Goal: Task Accomplishment & Management: Use online tool/utility

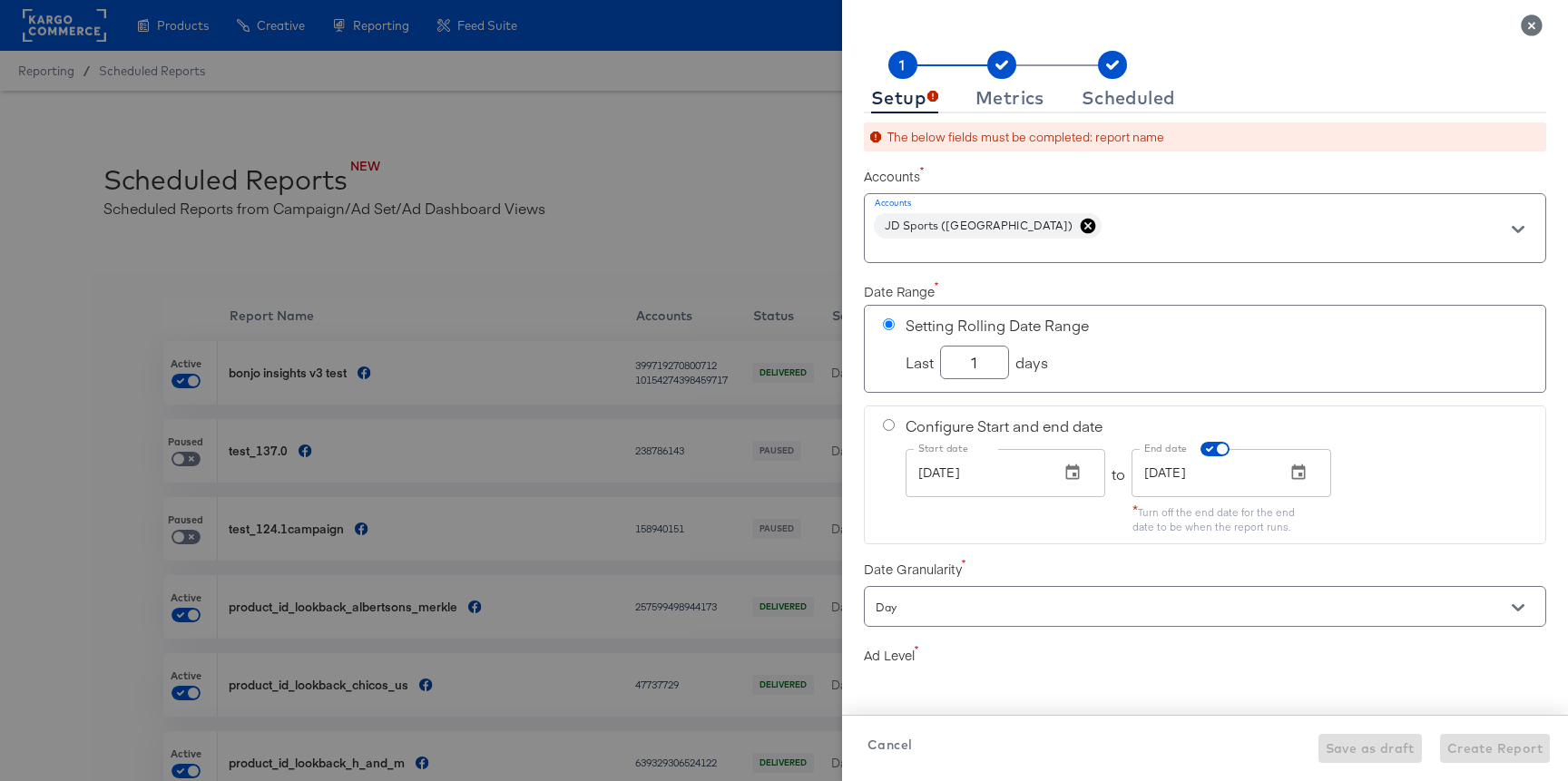
click at [88, 75] on div at bounding box center [784, 390] width 1568 height 781
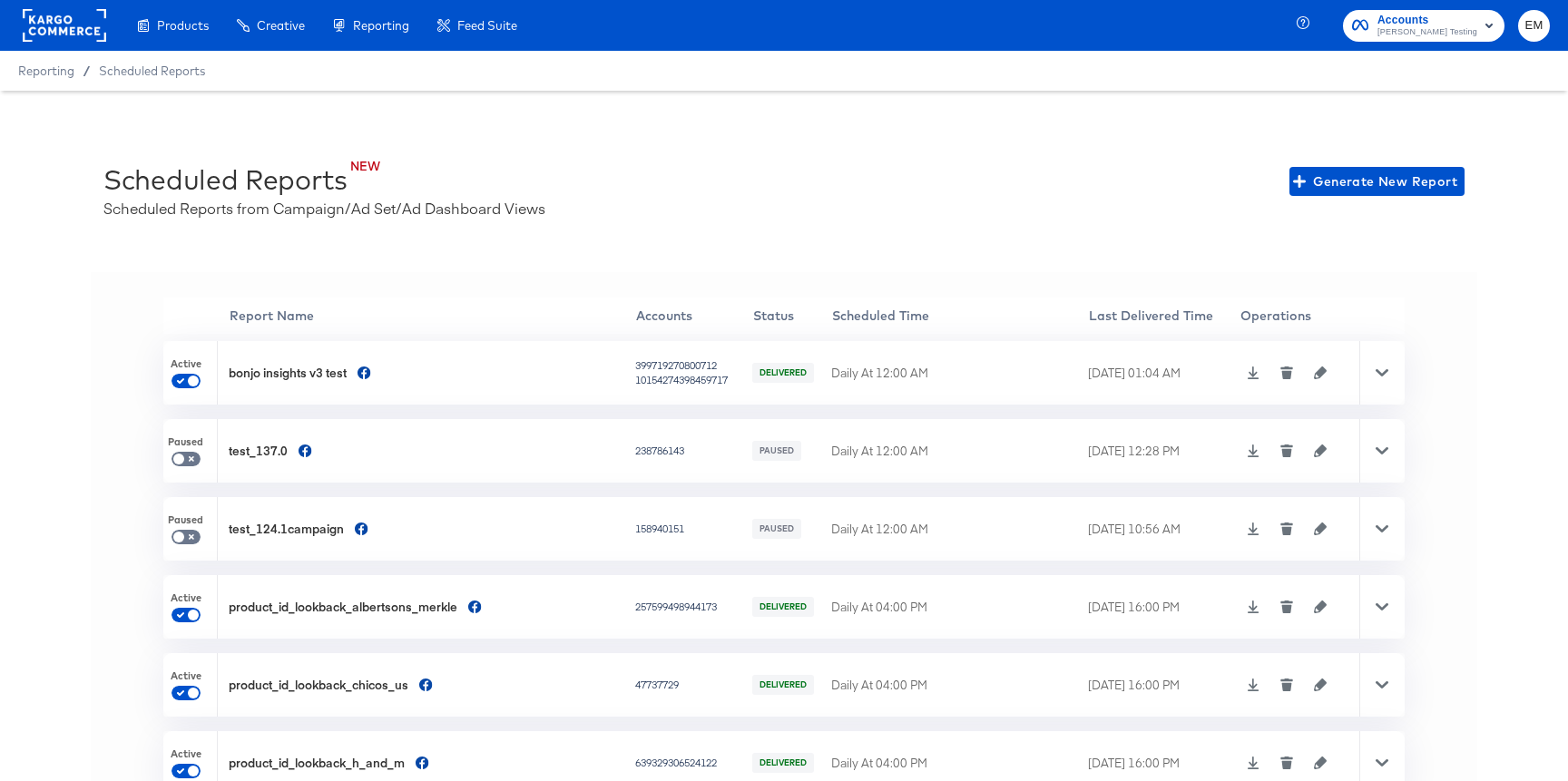
click at [66, 28] on rect at bounding box center [65, 25] width 84 height 33
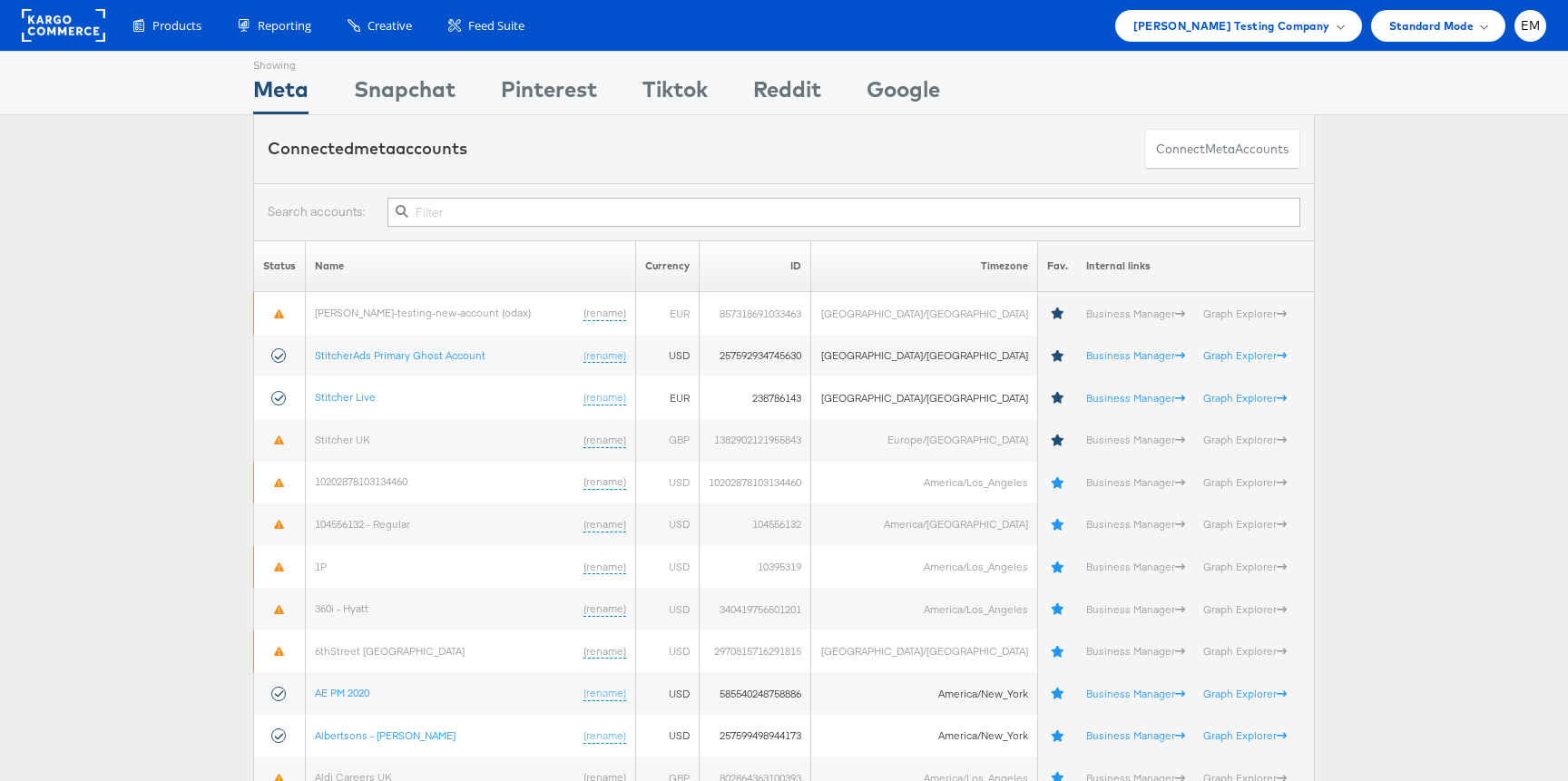
scroll to position [3006, 0]
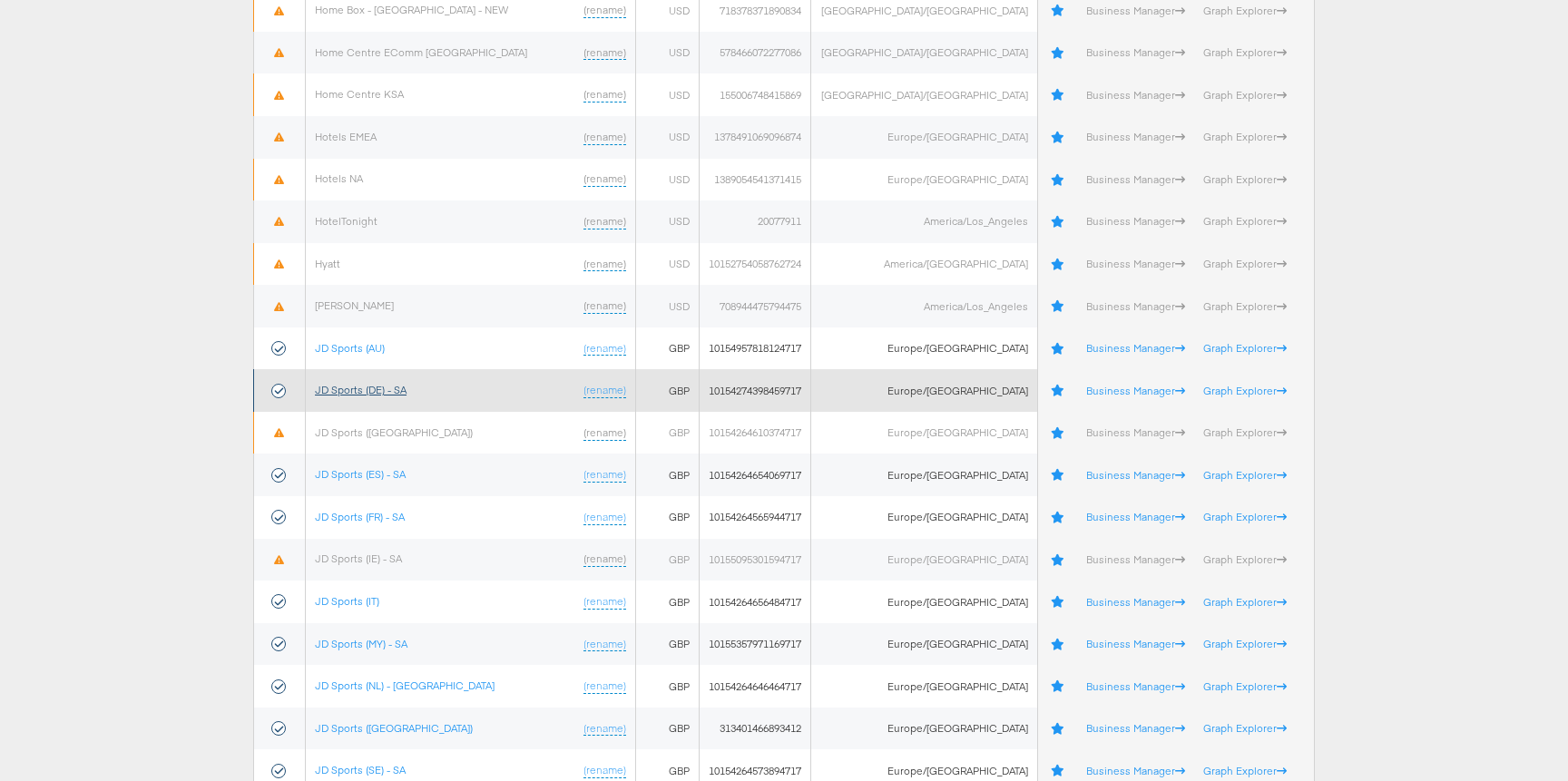
click at [354, 393] on link "JD Sports (DE) - SA" at bounding box center [361, 390] width 92 height 14
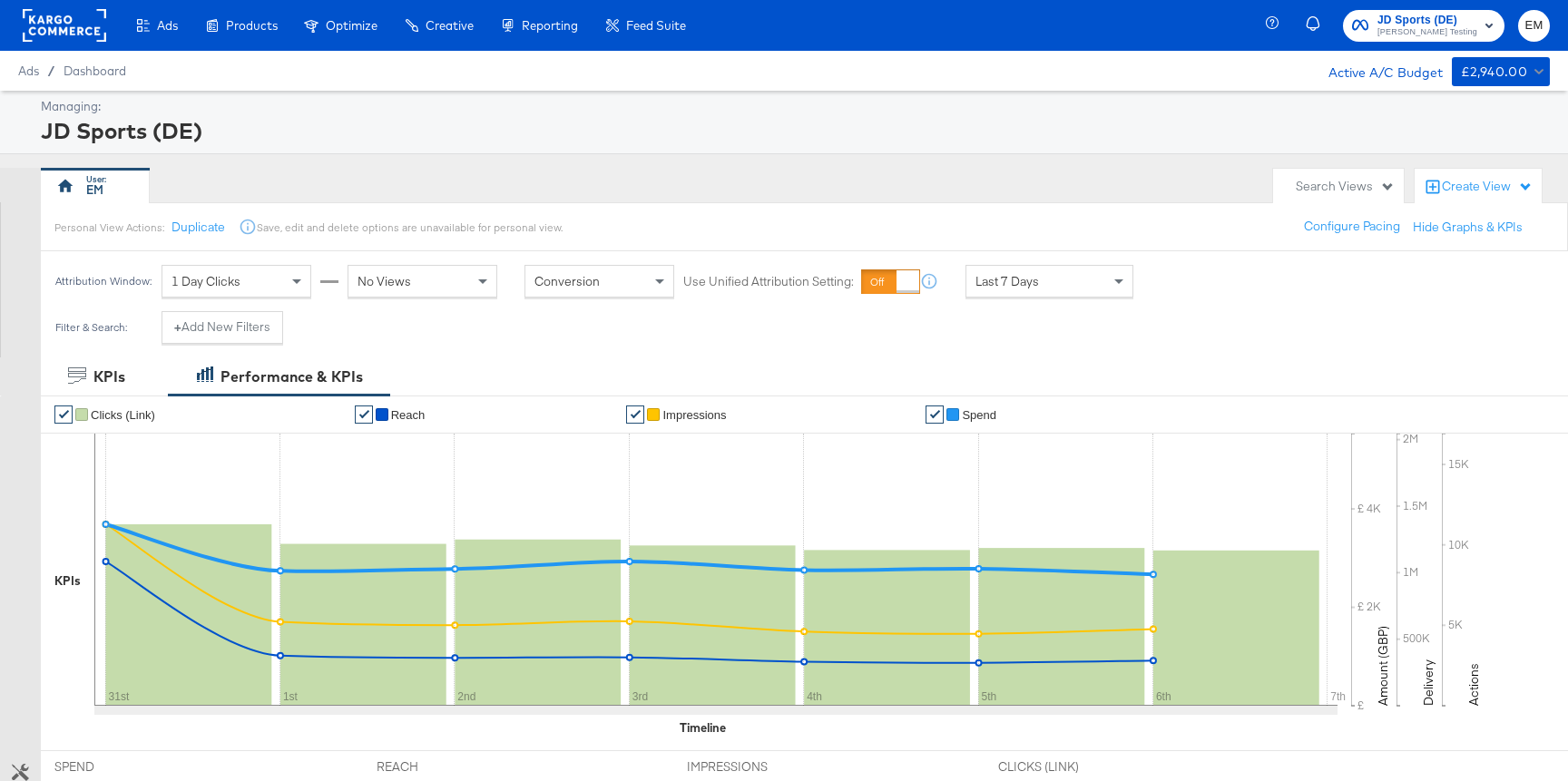
click at [1338, 189] on div "Search Views" at bounding box center [1345, 186] width 99 height 17
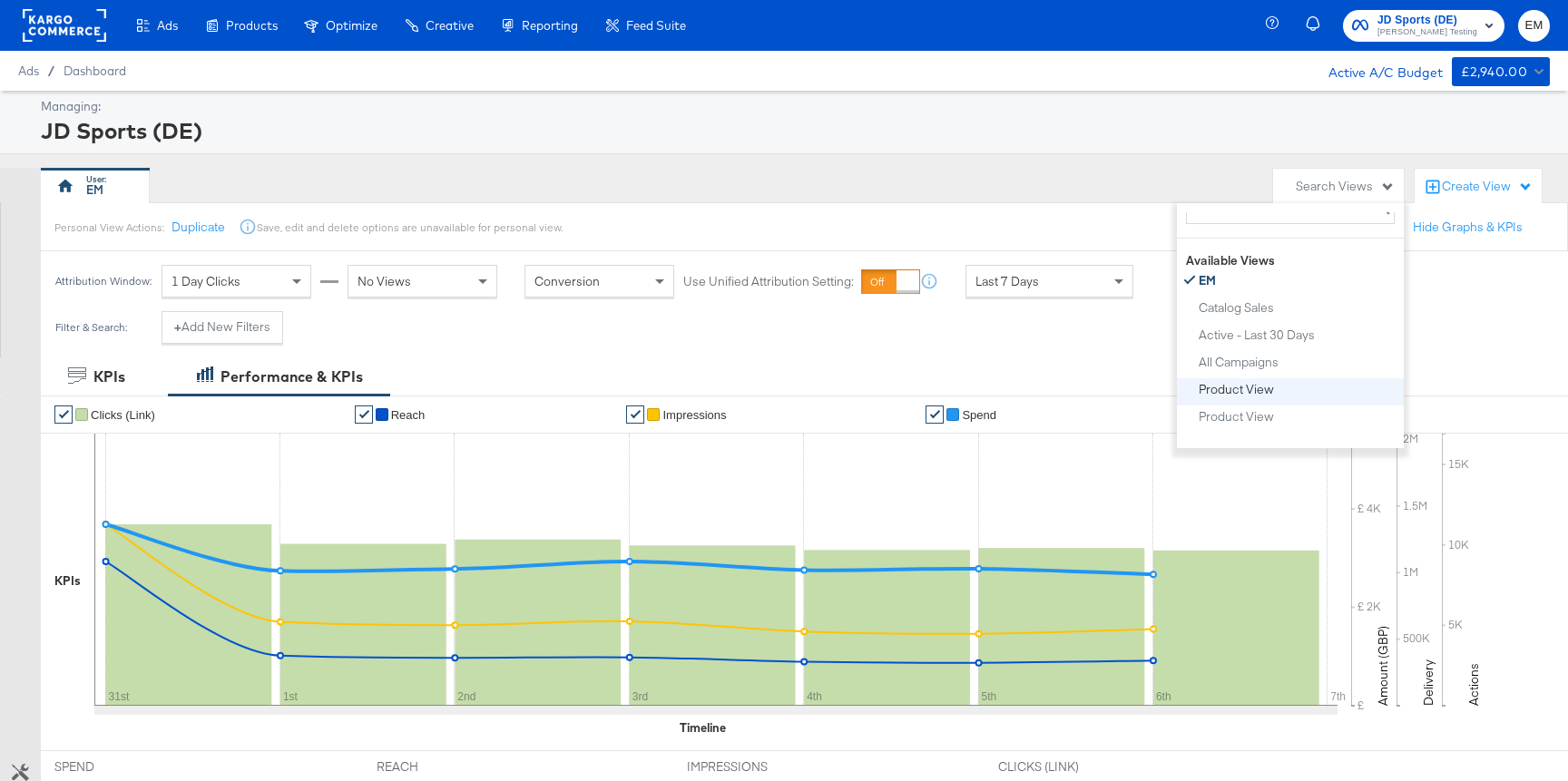
scroll to position [65, 0]
click at [1230, 376] on div "Product View" at bounding box center [1236, 379] width 76 height 13
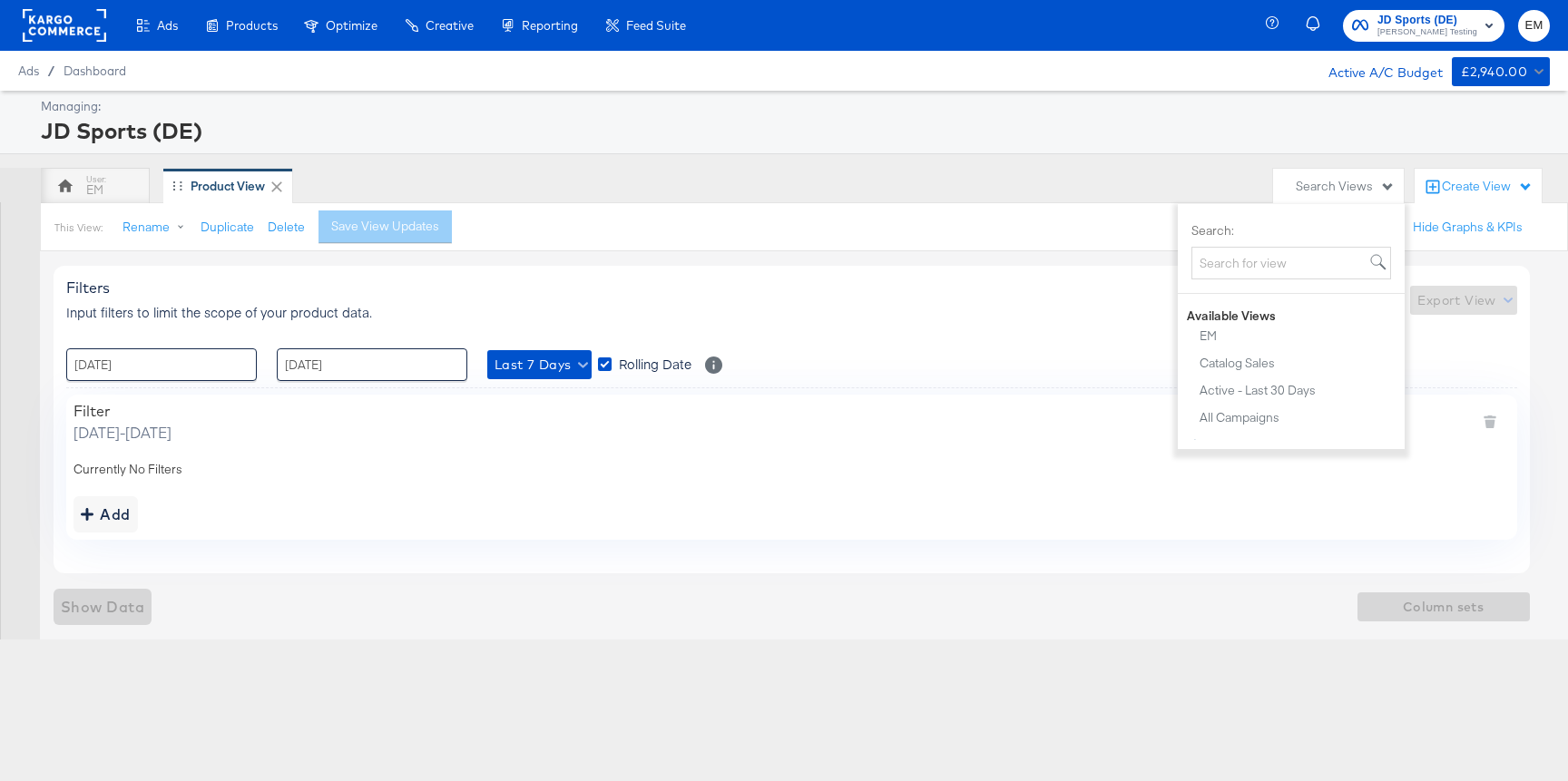
click at [632, 273] on div "Filters Input filters to limit the scope of your product data. Export View : 31…" at bounding box center [792, 419] width 1476 height 307
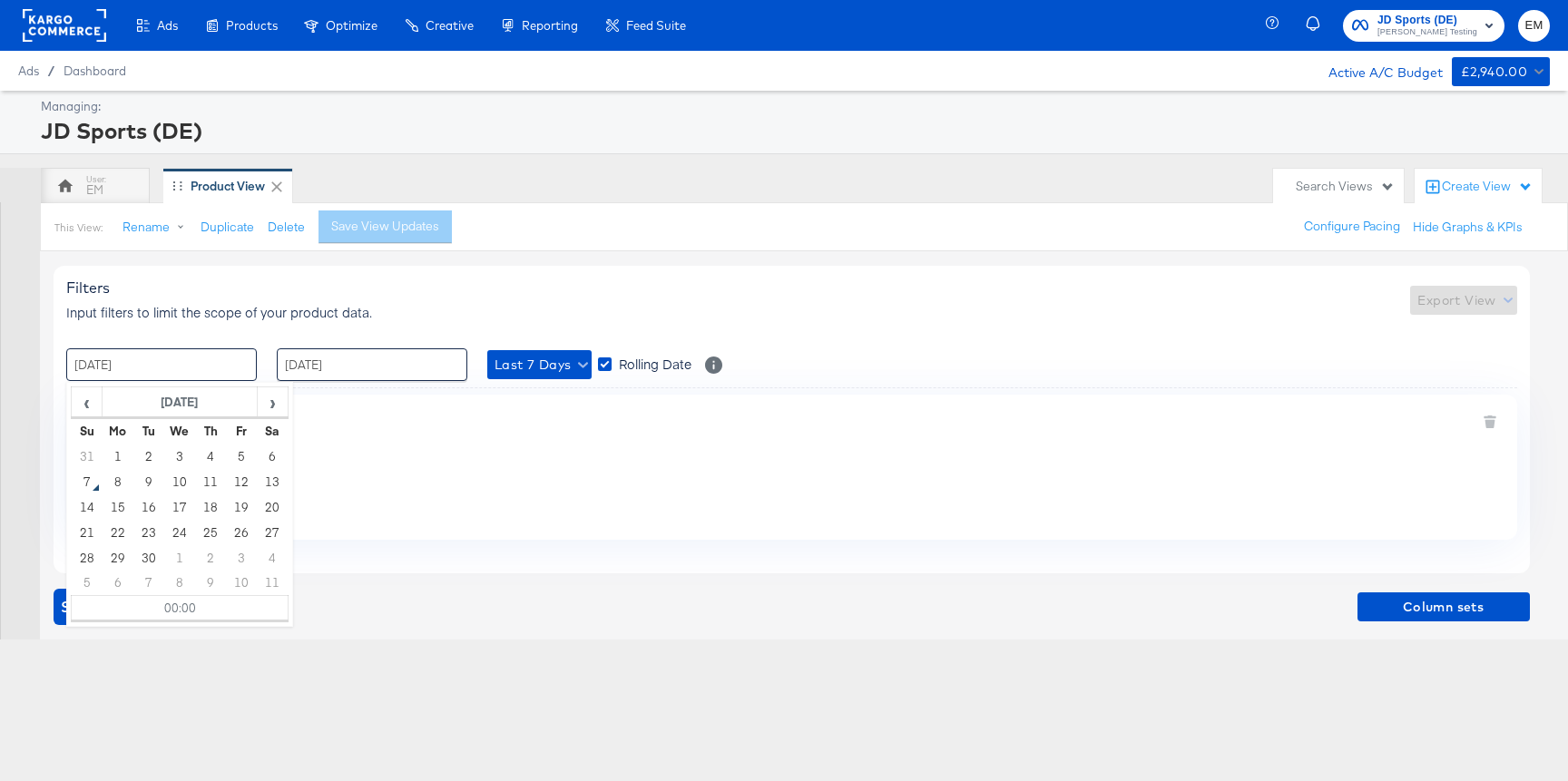
click at [224, 372] on input "31 / August / 2025" at bounding box center [160, 365] width 190 height 33
click at [181, 559] on td "1" at bounding box center [179, 558] width 31 height 26
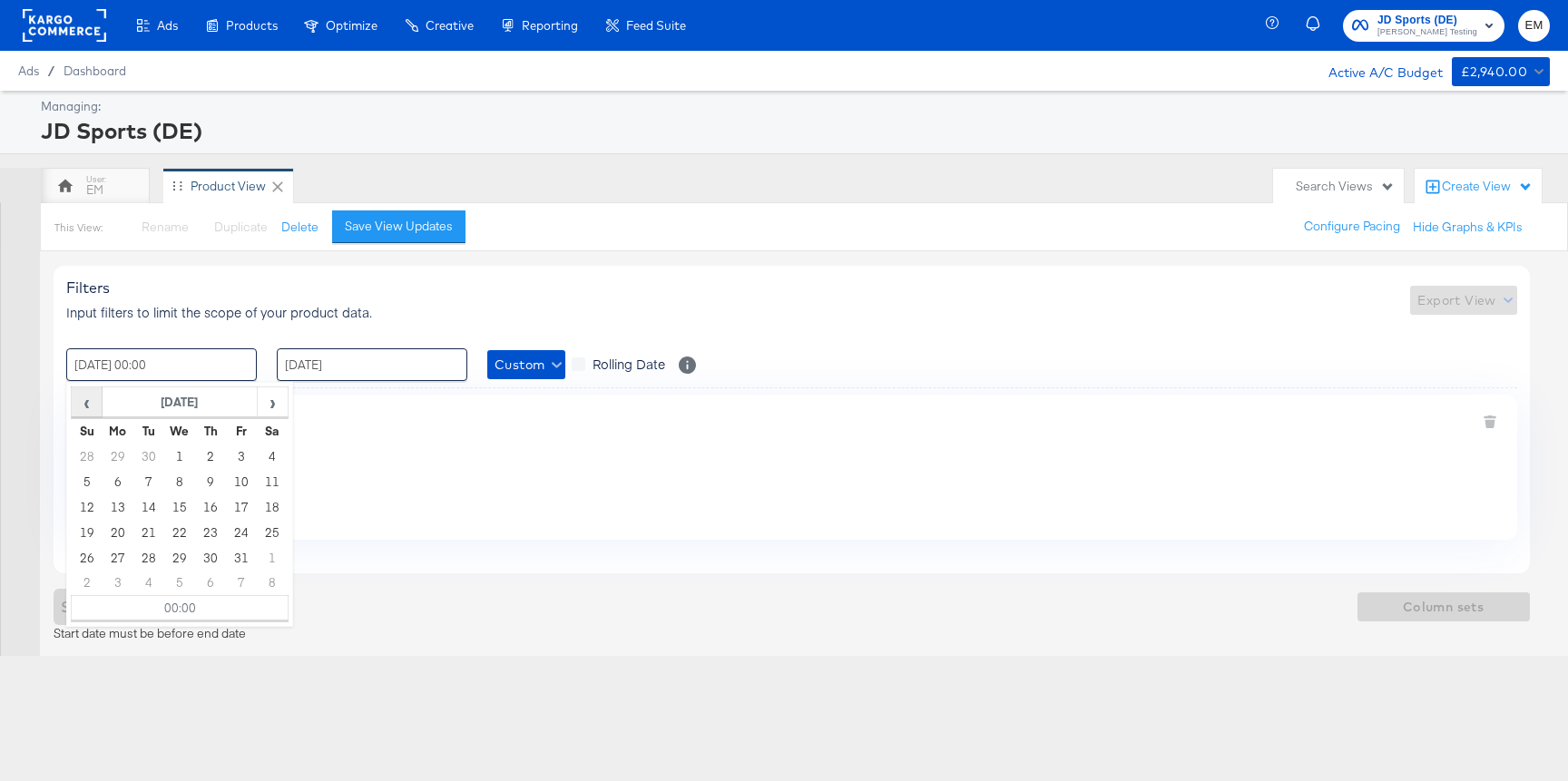
click at [81, 406] on span "‹" at bounding box center [87, 401] width 28 height 27
click at [114, 460] on td "1" at bounding box center [118, 456] width 31 height 26
click at [96, 482] on td "7" at bounding box center [87, 482] width 31 height 26
click at [431, 290] on div "Filters Input filters to limit the scope of your product data. Export View" at bounding box center [791, 300] width 1450 height 43
click at [392, 363] on input "06 / September / 2025" at bounding box center [372, 365] width 190 height 33
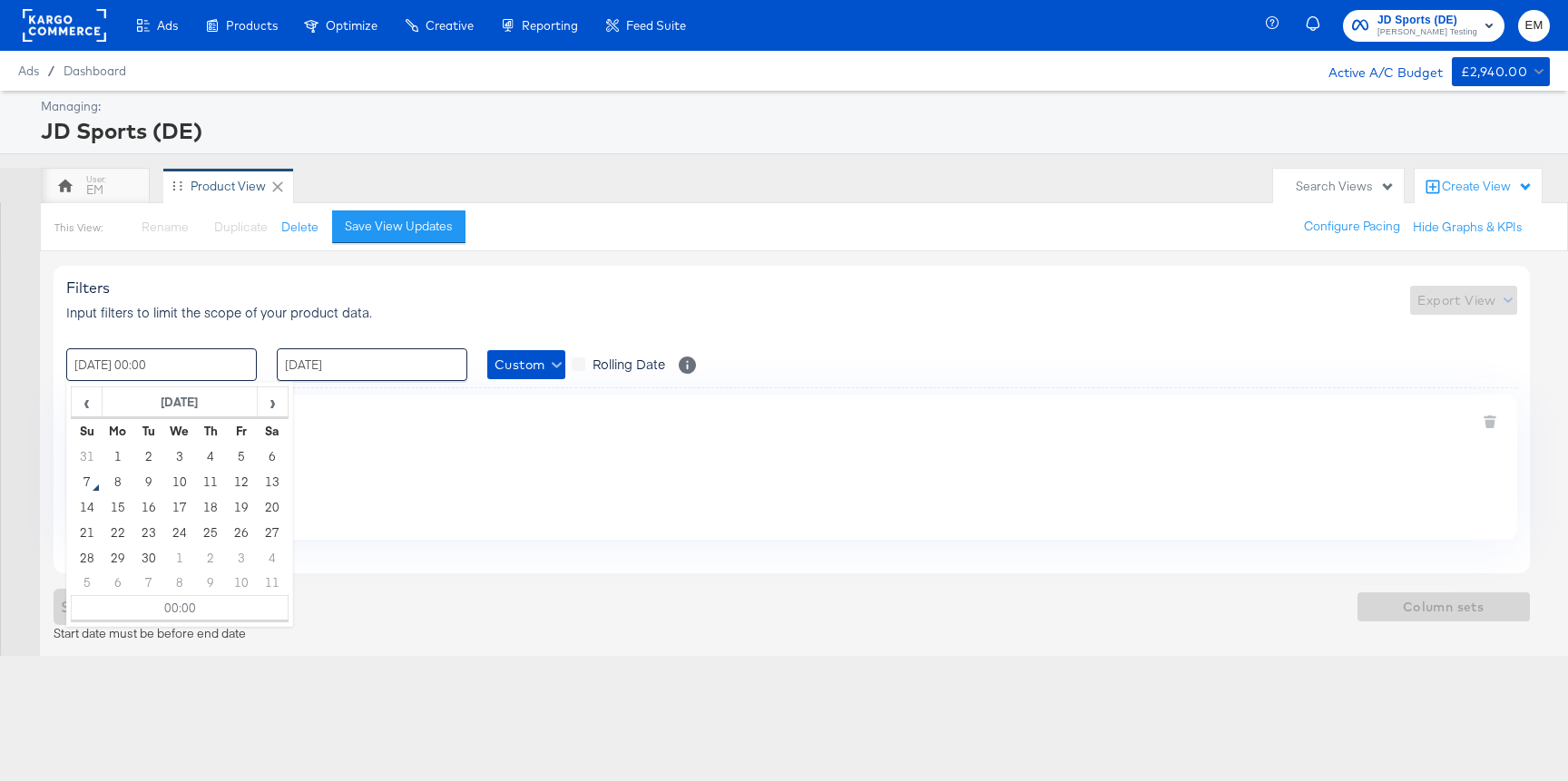
click at [219, 365] on input "07 / September / 2025 00:00" at bounding box center [160, 365] width 190 height 33
click at [117, 453] on td "1" at bounding box center [118, 456] width 31 height 26
type input "01 / September / 2025 00:00"
click at [360, 358] on input "06 / September / 2025" at bounding box center [372, 365] width 190 height 33
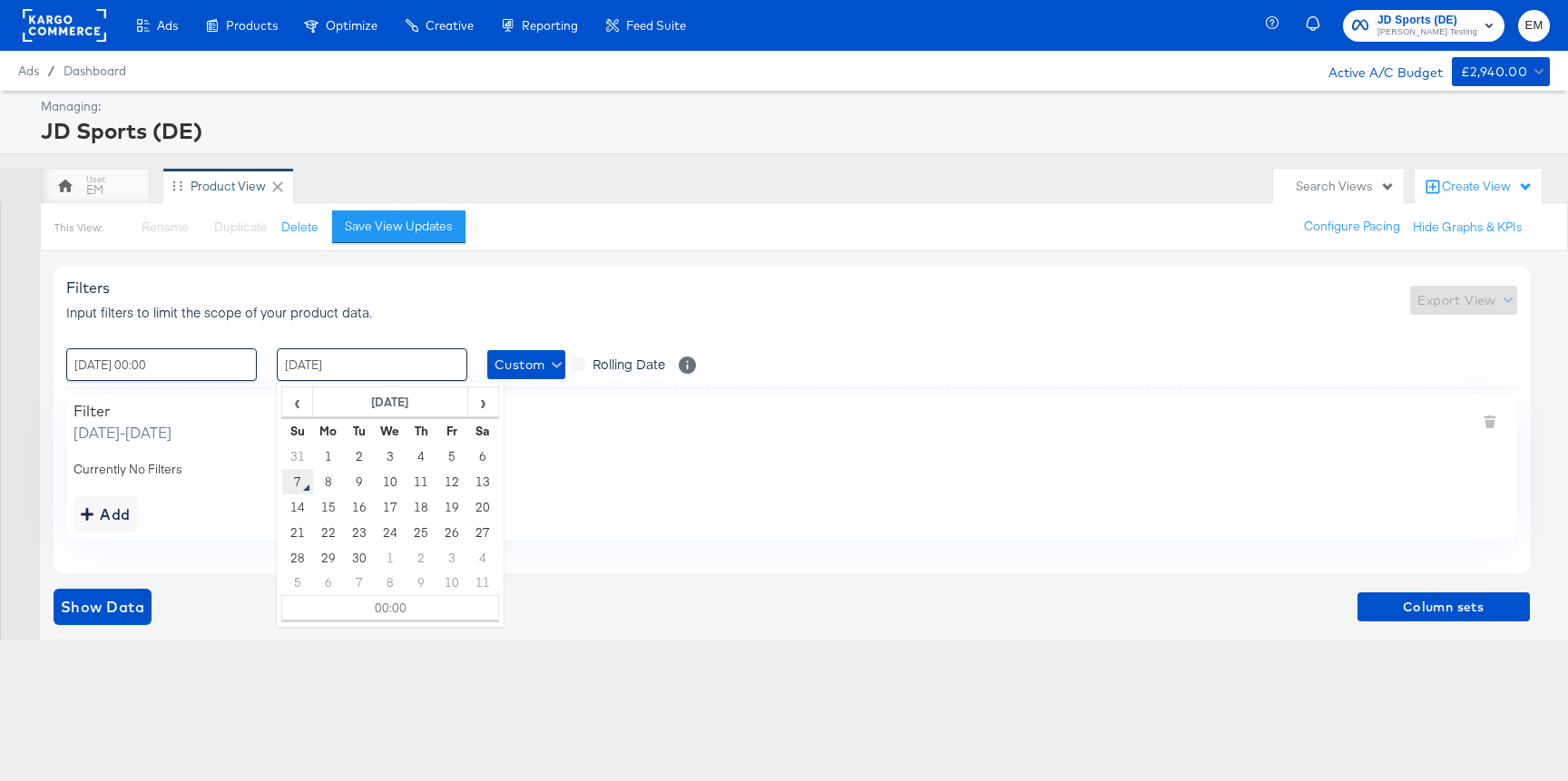
click at [310, 484] on td "7" at bounding box center [297, 482] width 31 height 26
type input "07 / September / 2025 00:00"
click at [481, 280] on div "Filters Input filters to limit the scope of your product data. Export View" at bounding box center [791, 300] width 1450 height 43
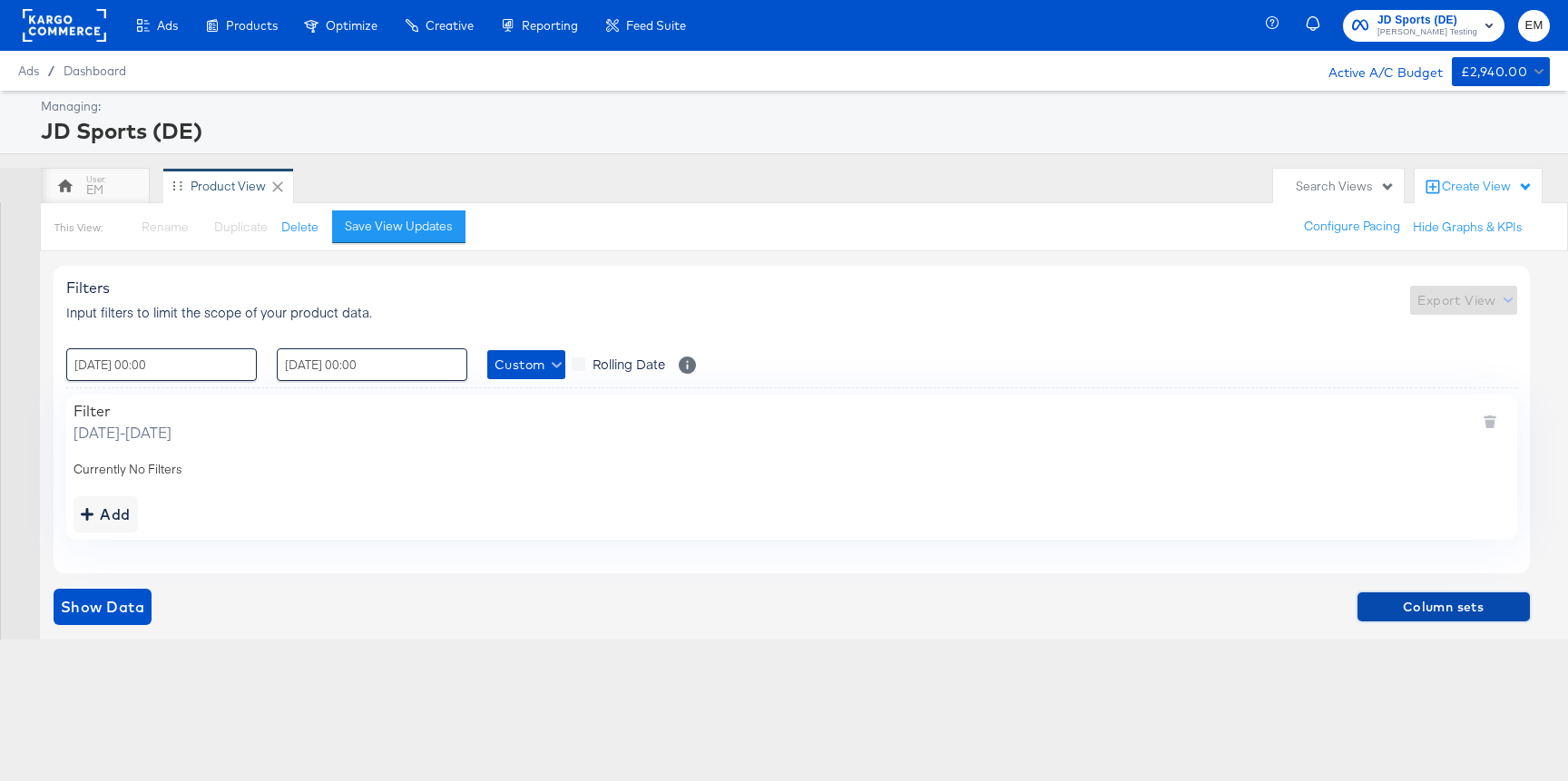
click at [1395, 599] on span "Column sets" at bounding box center [1443, 607] width 157 height 23
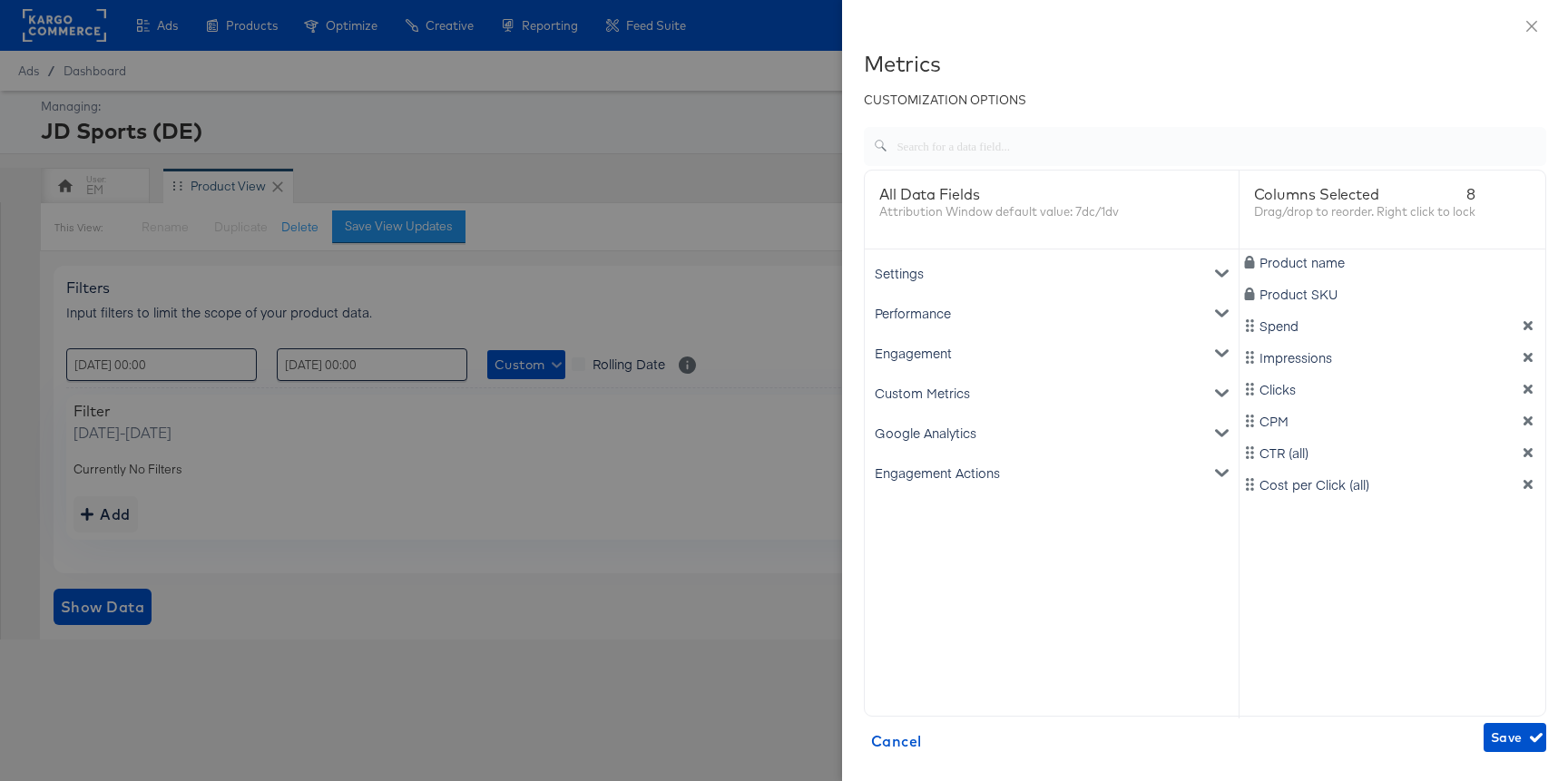
click at [1525, 480] on icon "dimension-list" at bounding box center [1527, 484] width 13 height 13
click at [1532, 460] on div "CTR (all)" at bounding box center [1393, 452] width 300 height 18
click at [1523, 432] on div "Product name Product SKU Spend Impressions Clicks CPM CTR (all)" at bounding box center [1393, 483] width 307 height 469
click at [1527, 419] on icon "dimension-list" at bounding box center [1527, 420] width 9 height 9
click at [1527, 414] on icon "dimension-list" at bounding box center [1527, 420] width 13 height 13
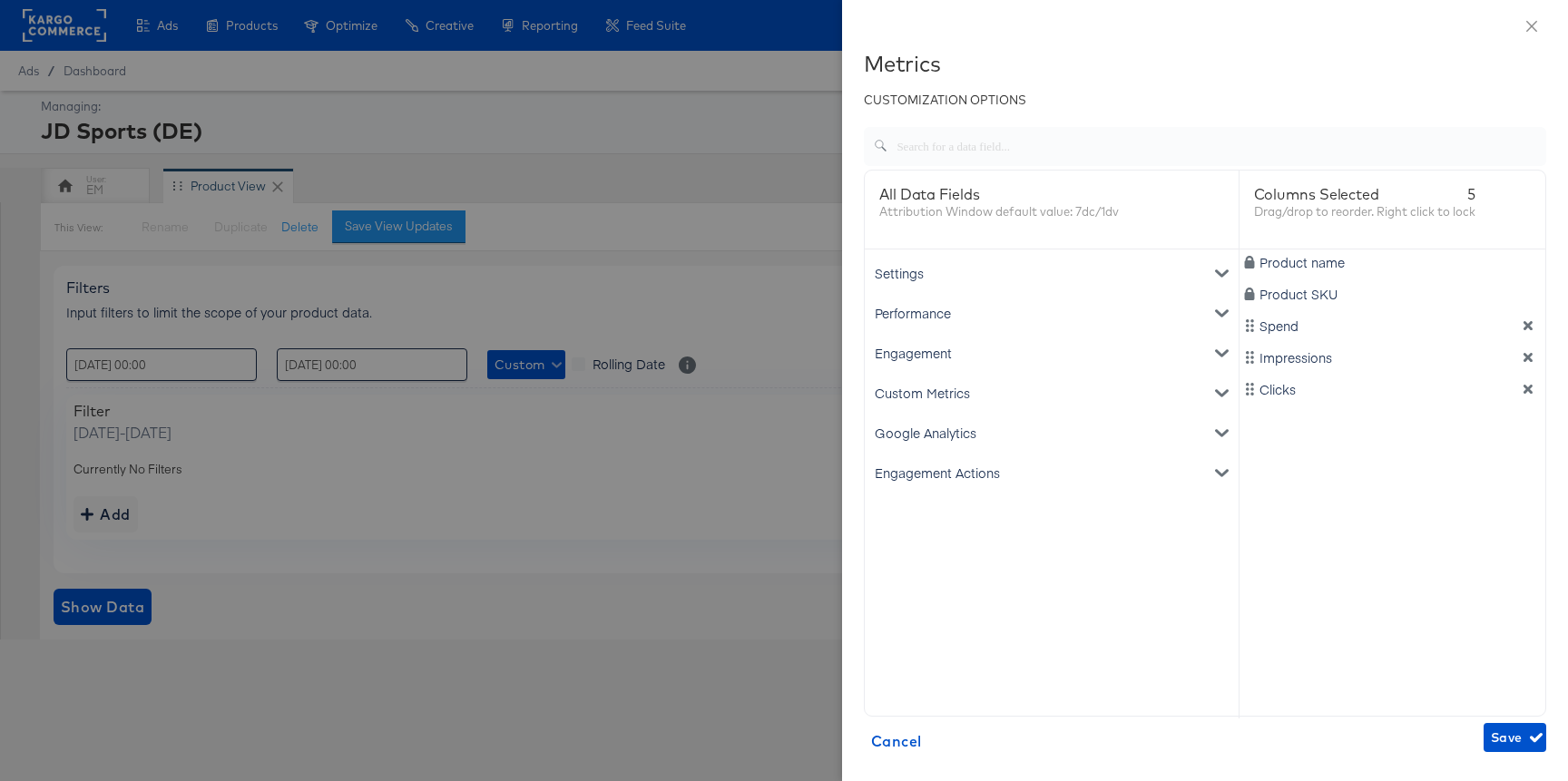
click at [1527, 388] on icon "dimension-list" at bounding box center [1527, 389] width 9 height 9
click at [936, 283] on div "Settings" at bounding box center [1052, 273] width 367 height 40
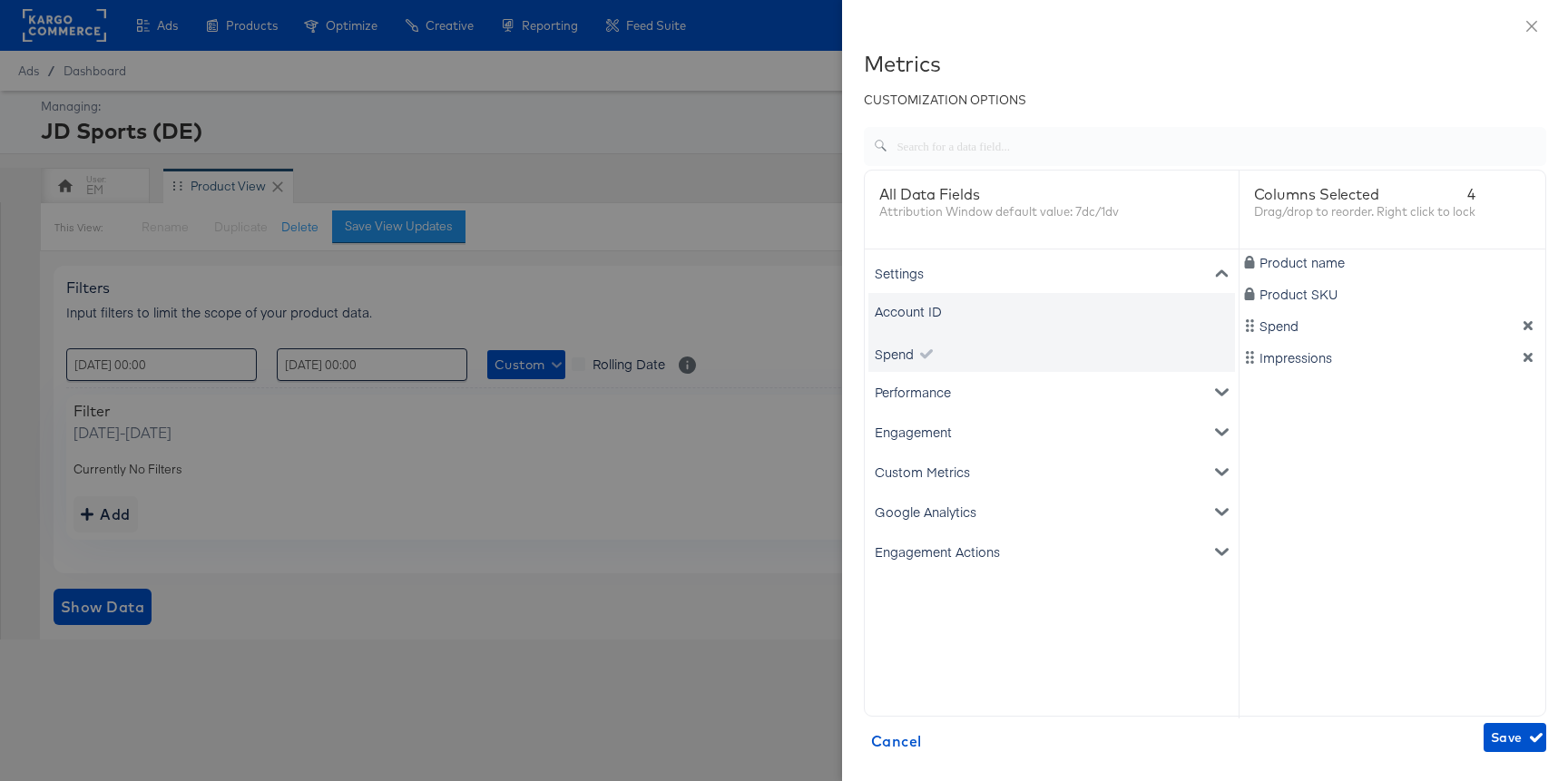
click at [918, 270] on div "Settings" at bounding box center [1052, 273] width 367 height 40
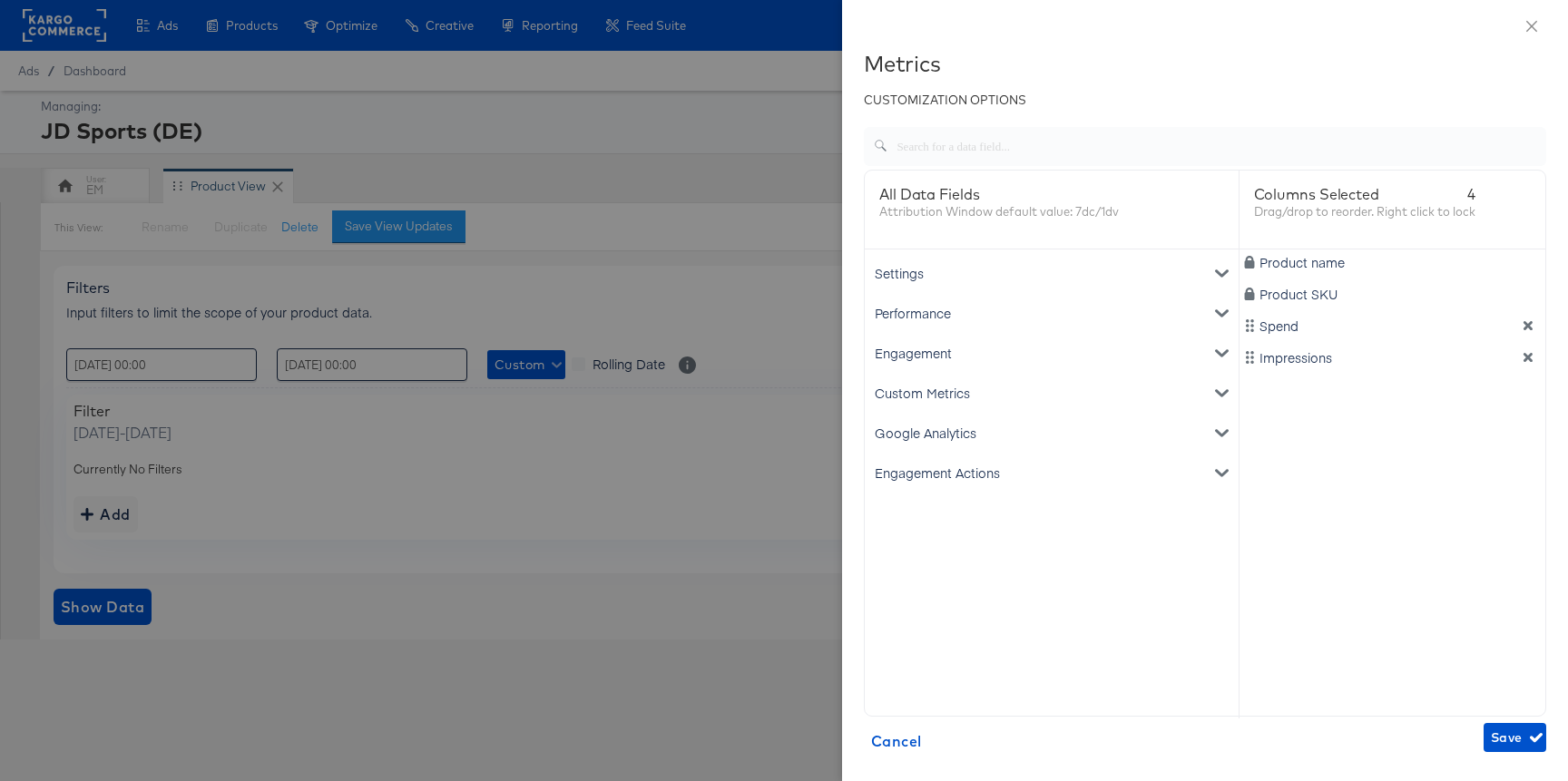
click at [918, 305] on div "Performance" at bounding box center [1052, 313] width 367 height 40
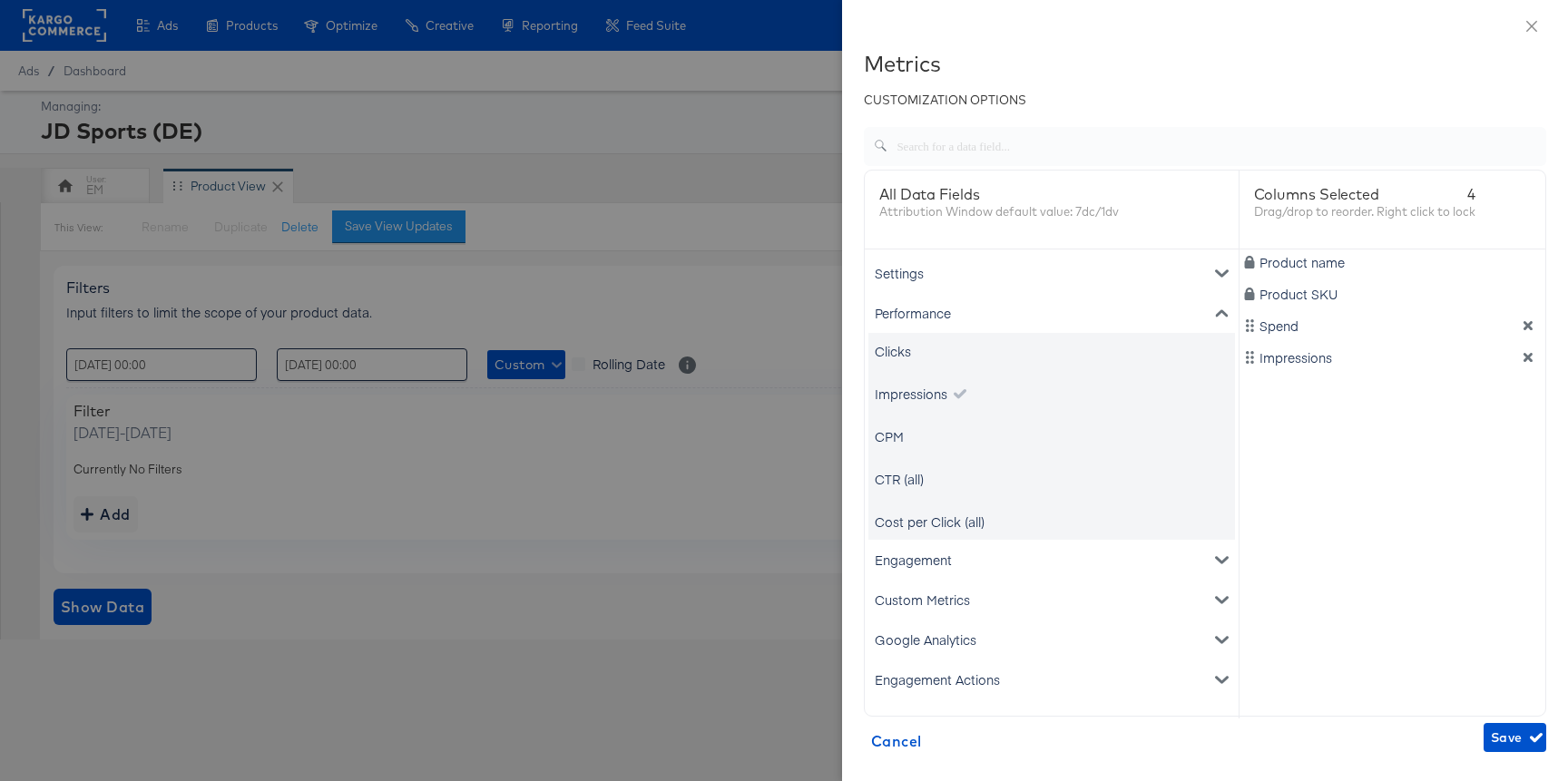
click at [915, 349] on div "Clicks" at bounding box center [1052, 351] width 367 height 36
click at [915, 307] on div "Performance" at bounding box center [1052, 313] width 367 height 40
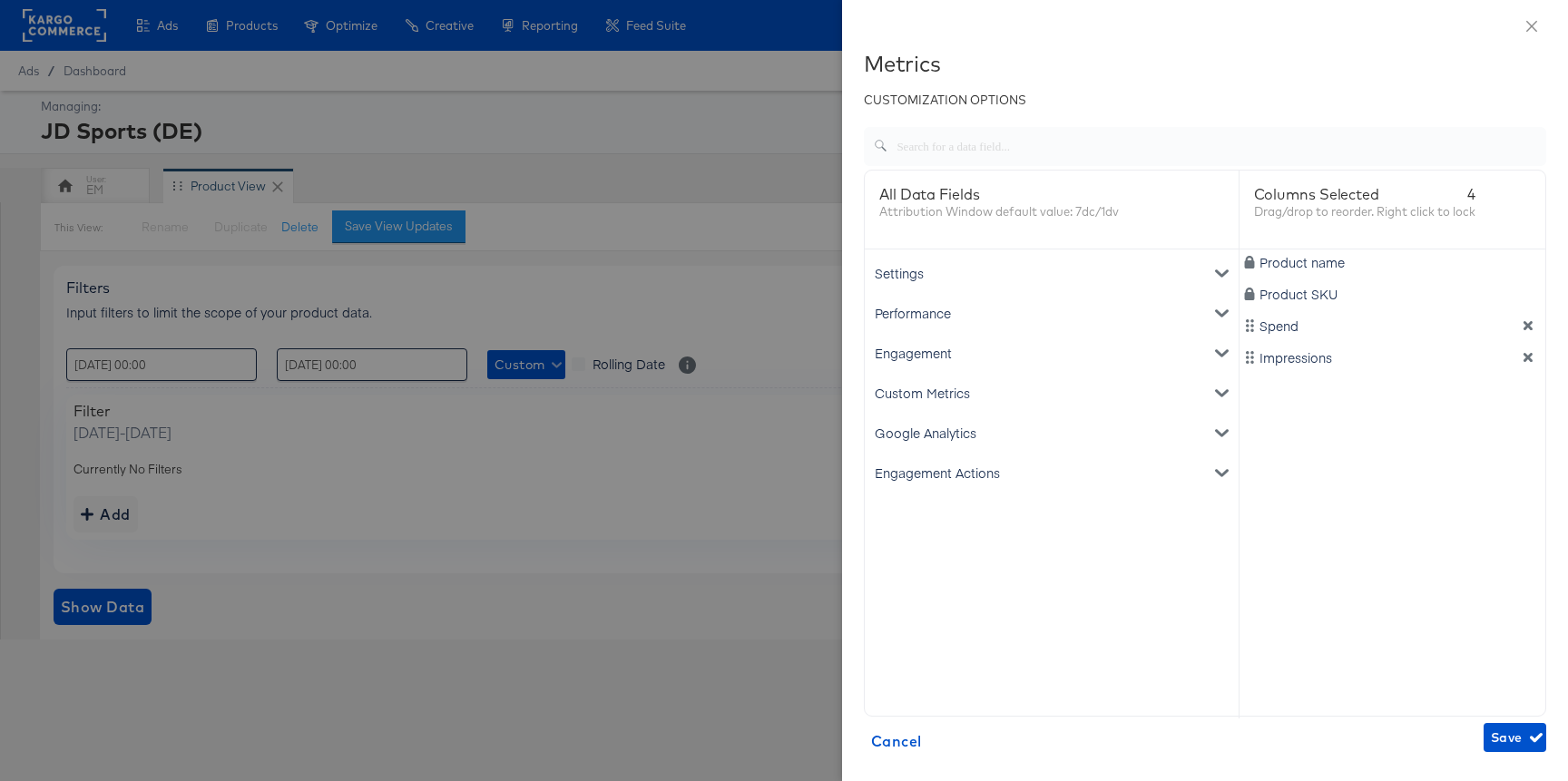
click at [912, 316] on div "Performance" at bounding box center [1052, 313] width 367 height 40
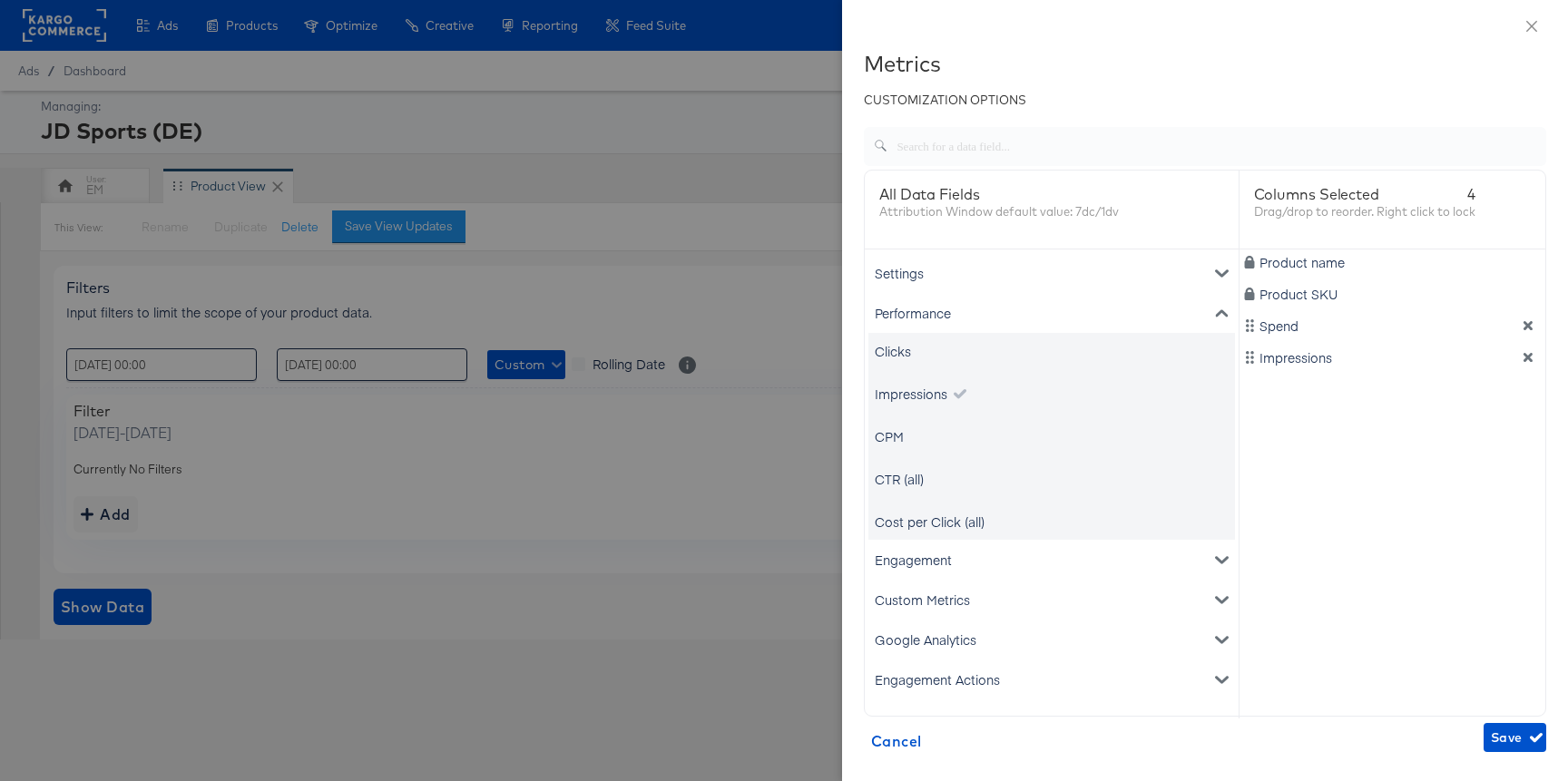
click at [912, 346] on div "Clicks" at bounding box center [1052, 351] width 367 height 36
click at [895, 350] on div "Clicks" at bounding box center [893, 351] width 36 height 18
click at [900, 315] on div "Performance" at bounding box center [1052, 313] width 367 height 40
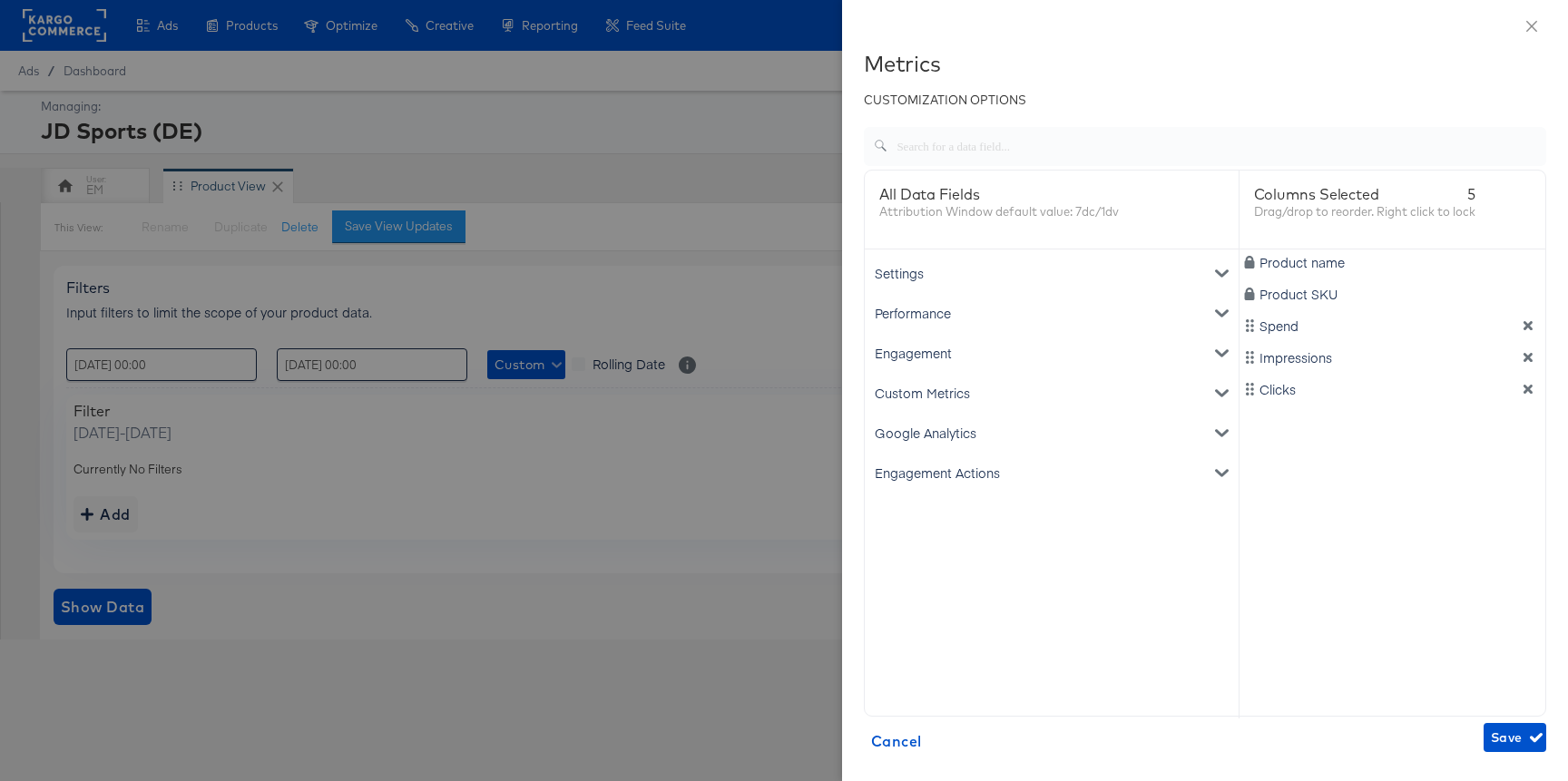
click at [932, 456] on div "Engagement Actions" at bounding box center [1052, 472] width 367 height 40
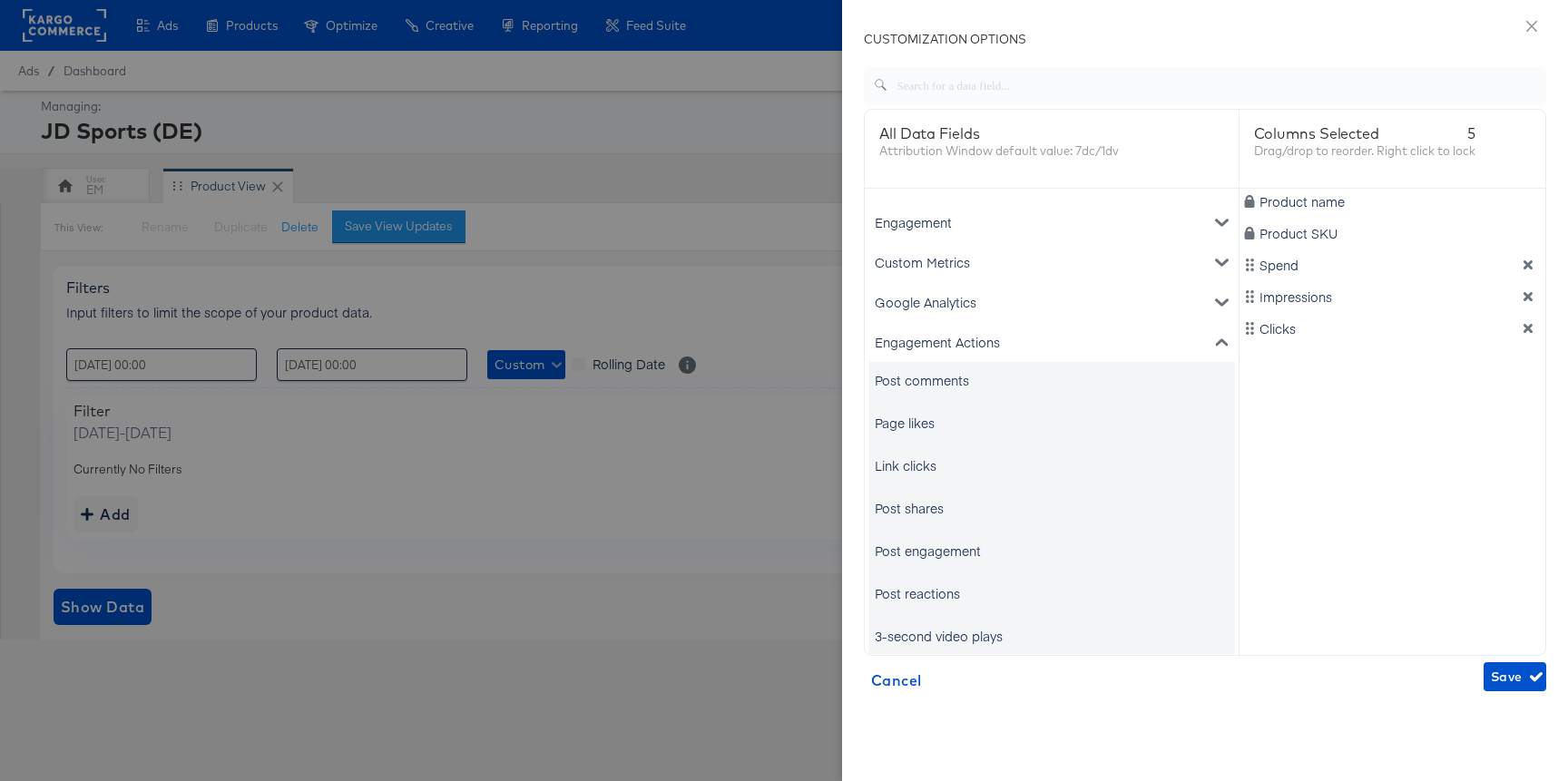
scroll to position [69, 0]
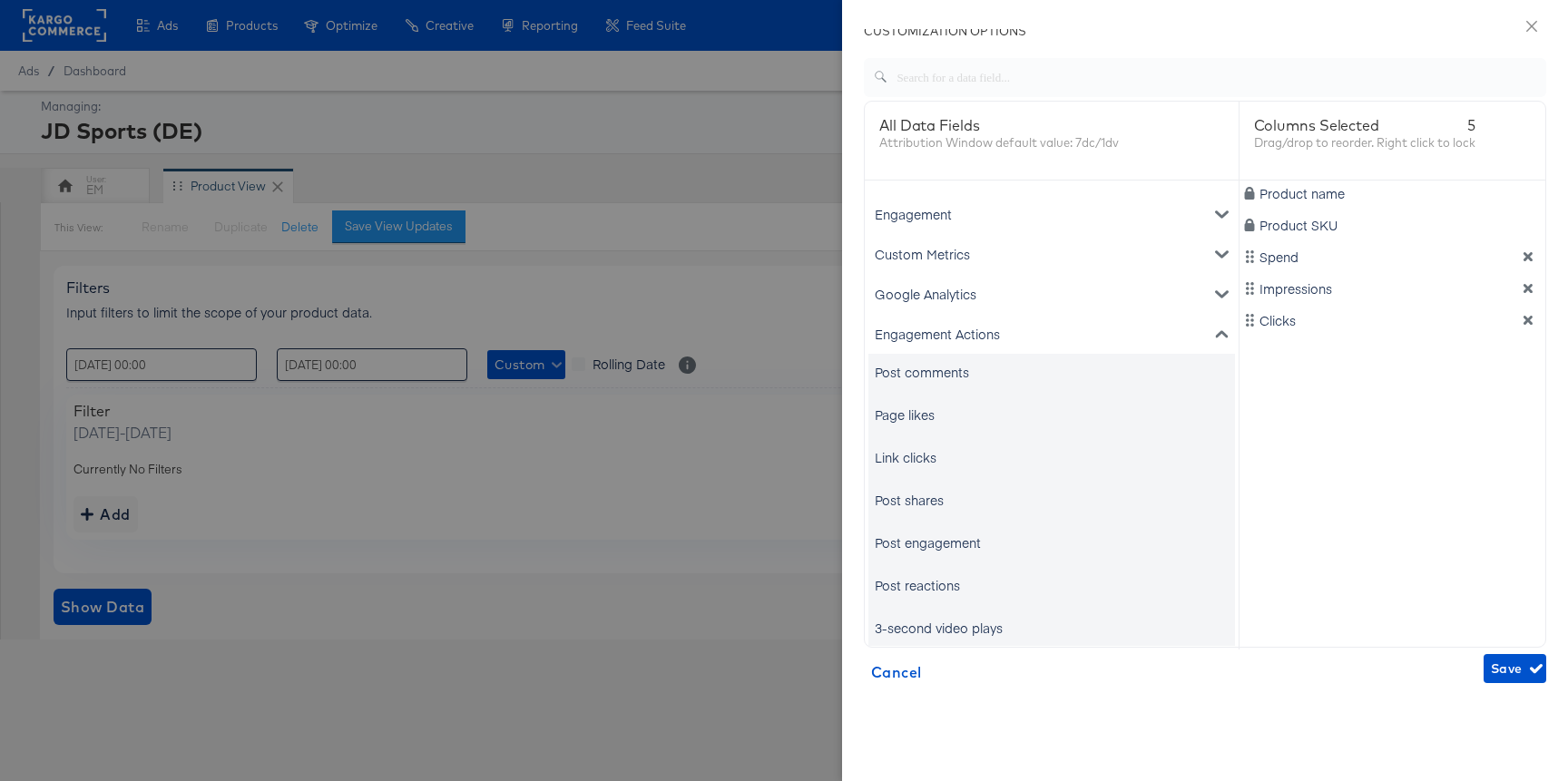
click at [917, 375] on div "Post comments" at bounding box center [921, 372] width 95 height 18
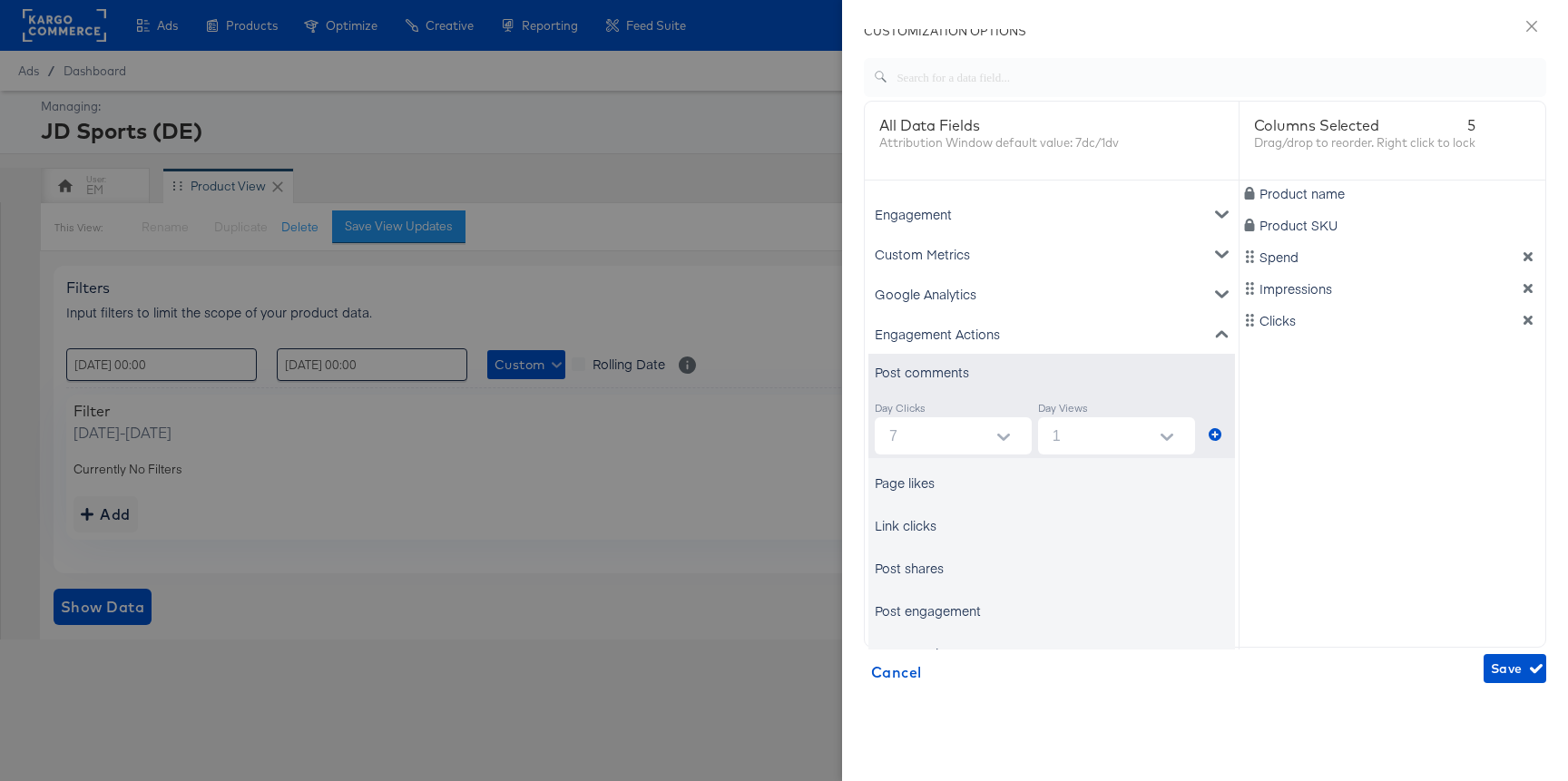
click at [917, 337] on div "Engagement Actions" at bounding box center [1052, 334] width 367 height 40
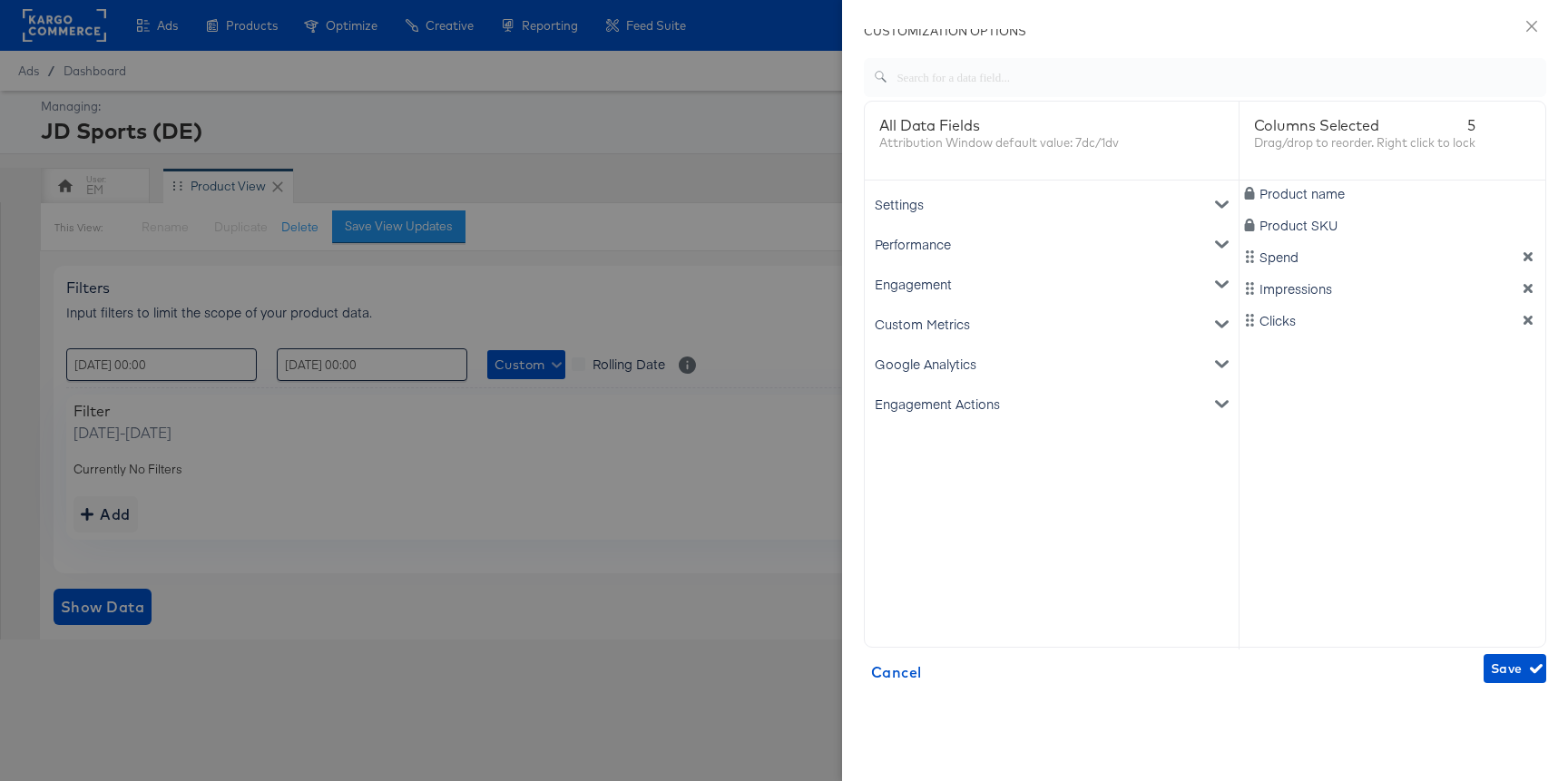
click at [916, 279] on div "Engagement" at bounding box center [1052, 284] width 367 height 40
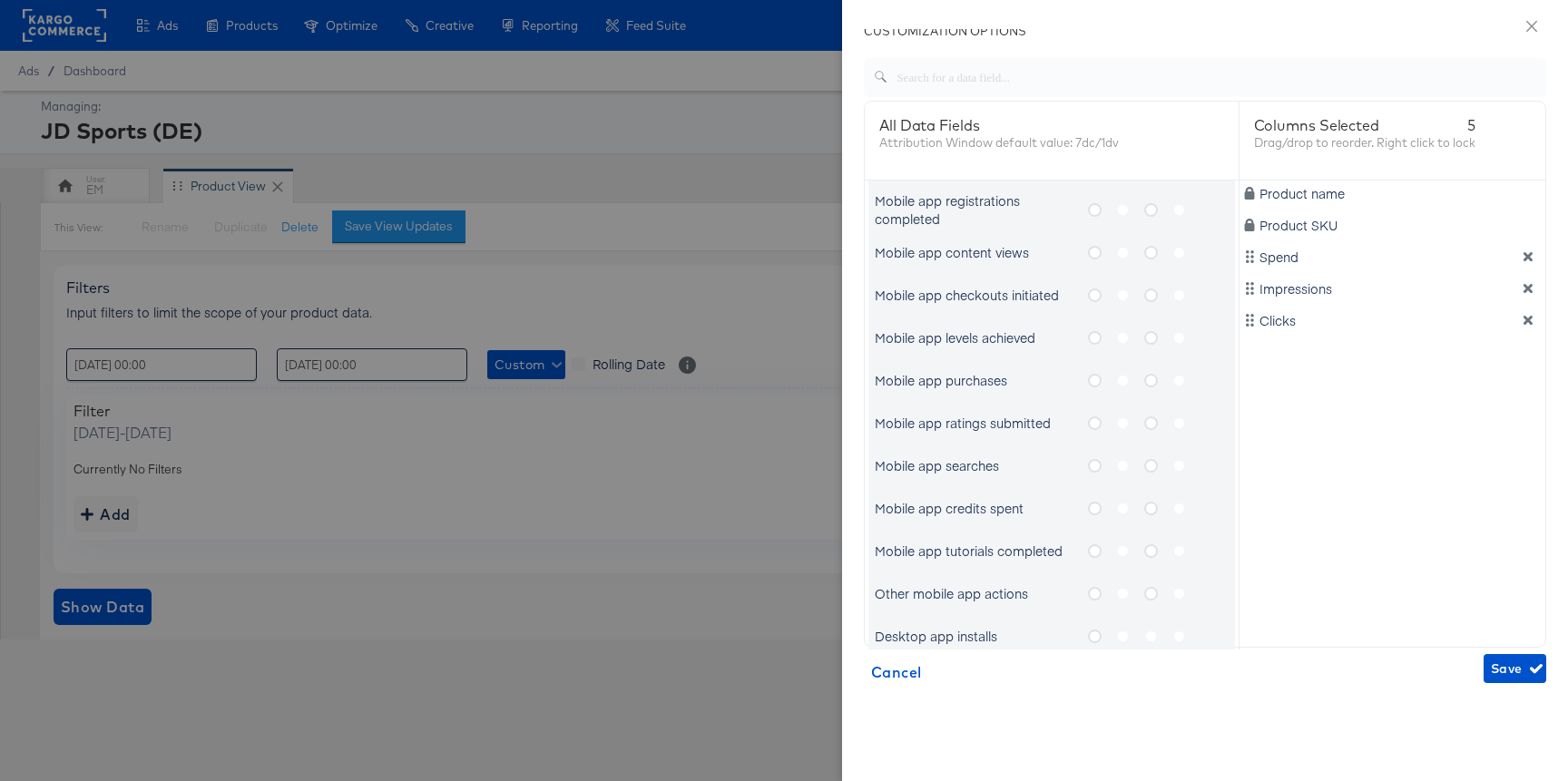
scroll to position [122, 0]
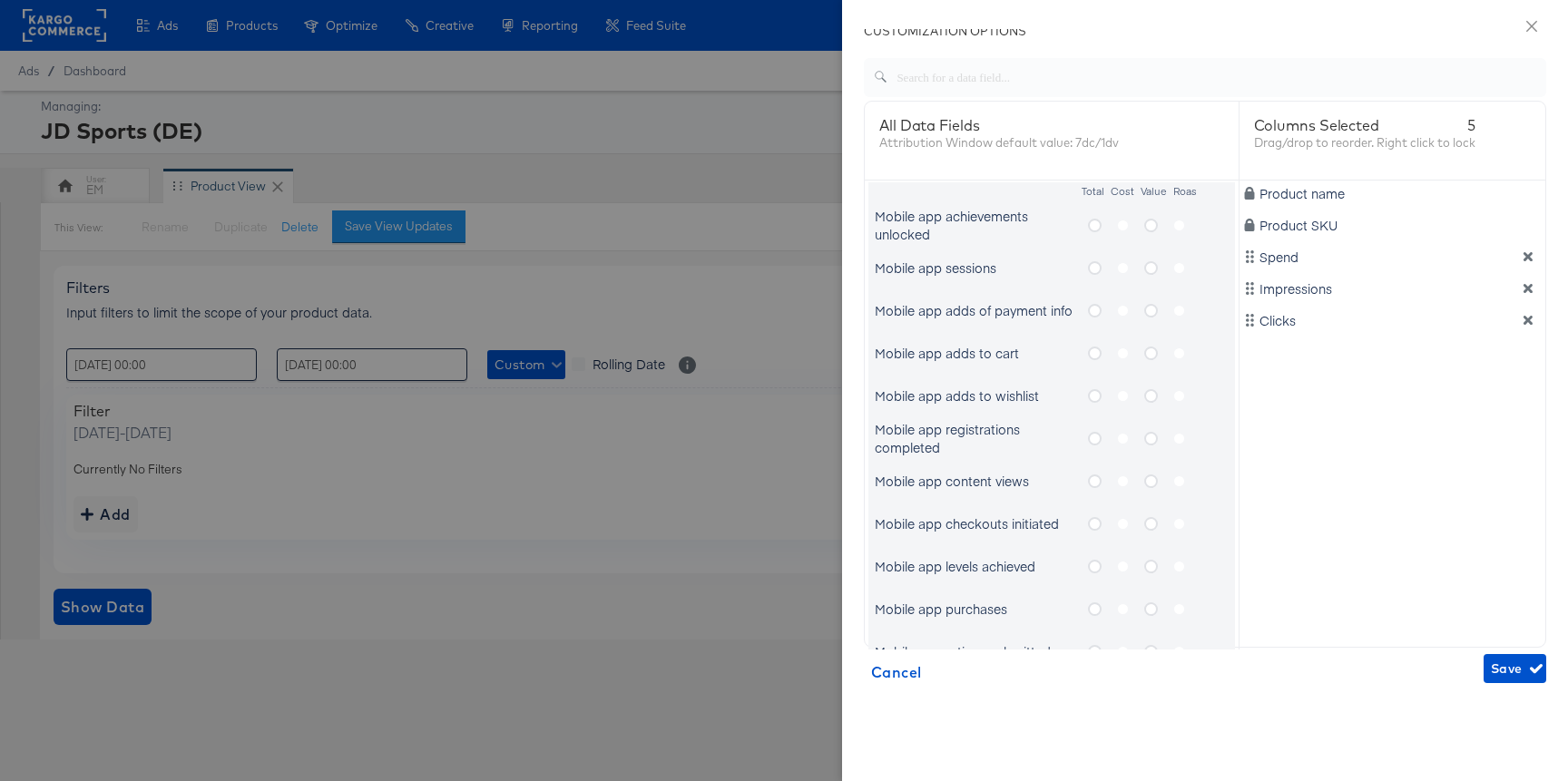
click at [1101, 345] on label "metrics-list" at bounding box center [1102, 353] width 28 height 23
click at [0, 0] on input "metrics-list" at bounding box center [0, 0] width 0 height 0
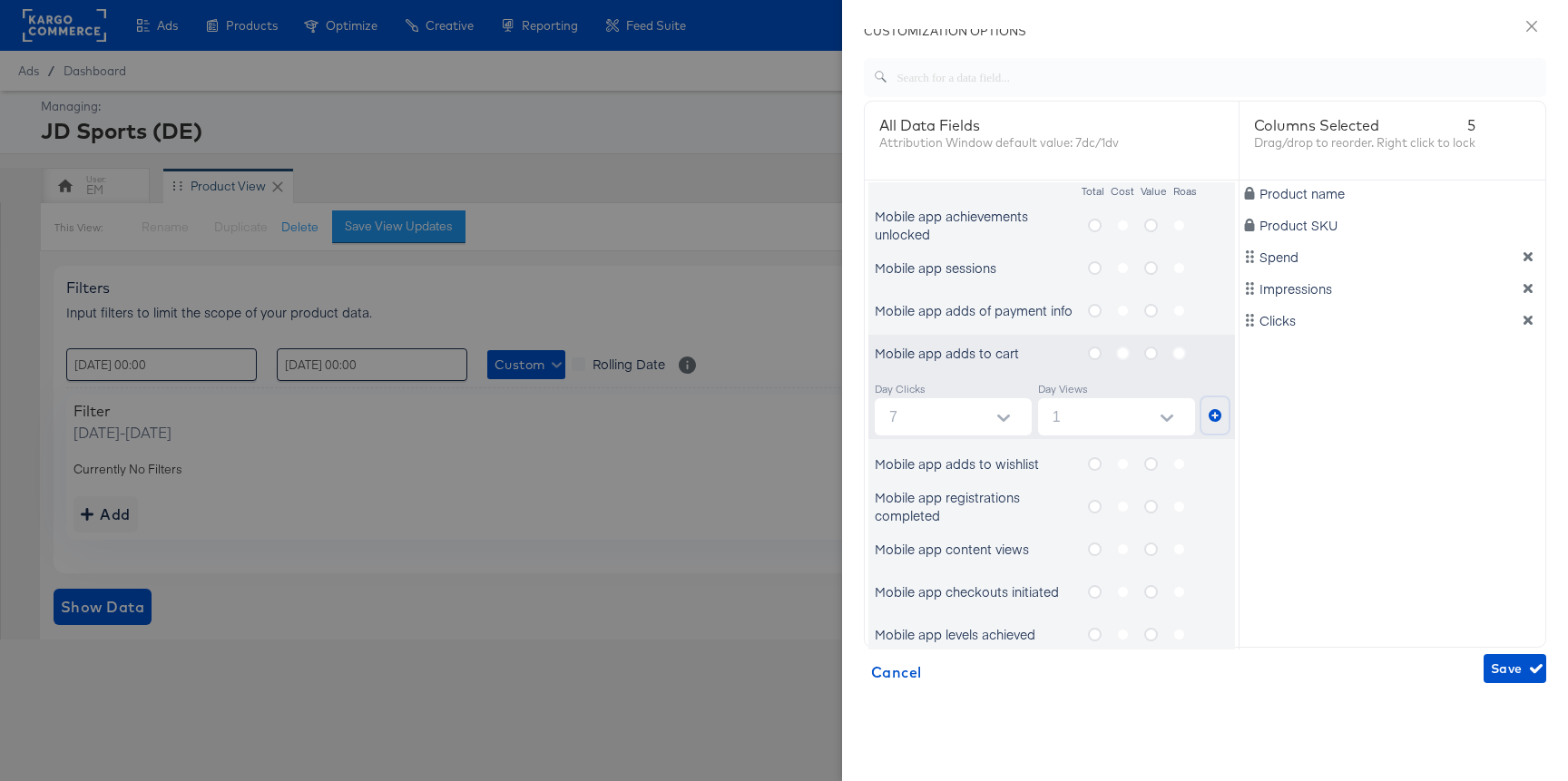
click at [1216, 426] on button "metrics-list" at bounding box center [1214, 415] width 27 height 36
click at [1506, 661] on span "Save" at bounding box center [1514, 668] width 48 height 23
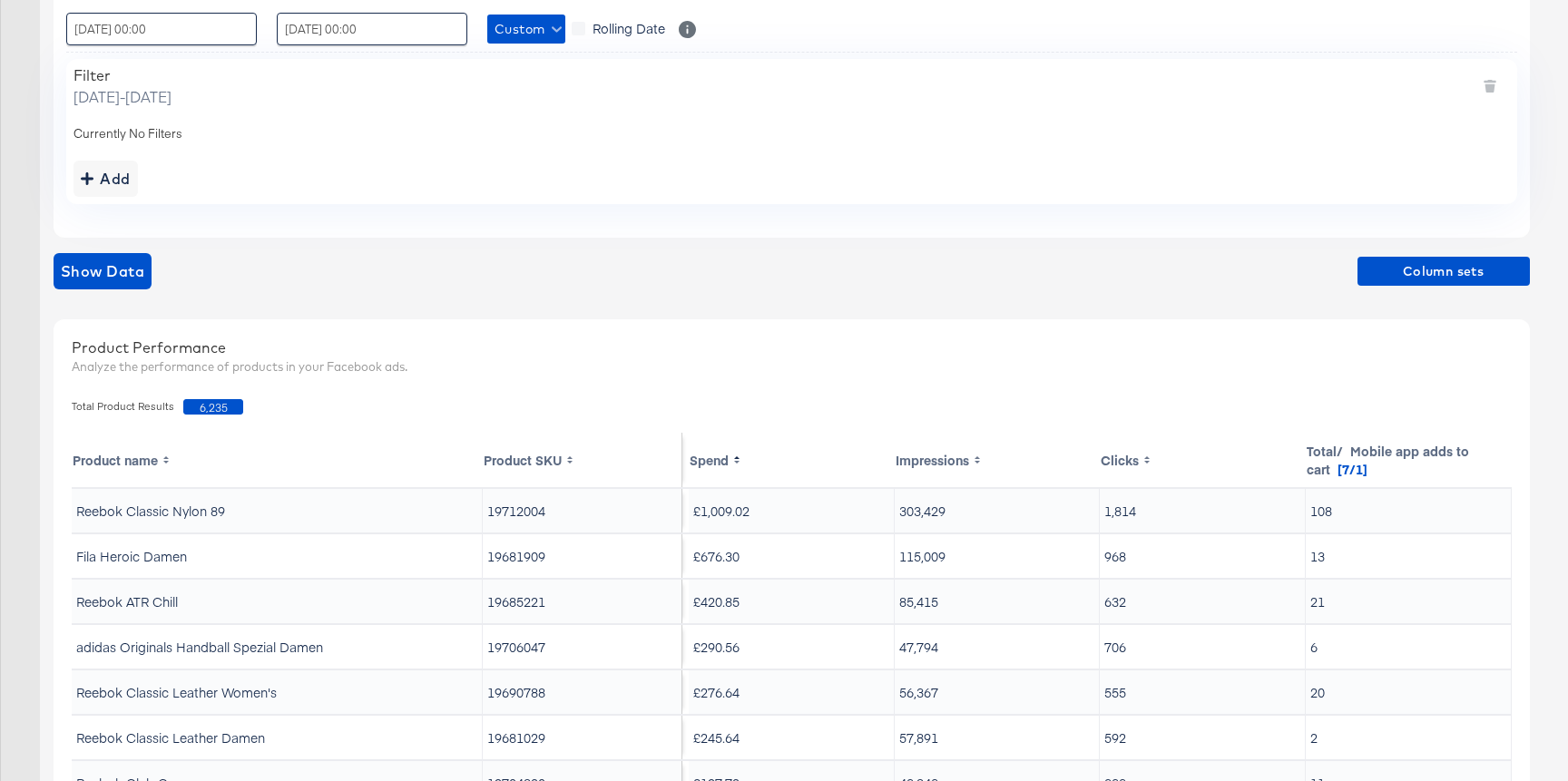
scroll to position [318, 0]
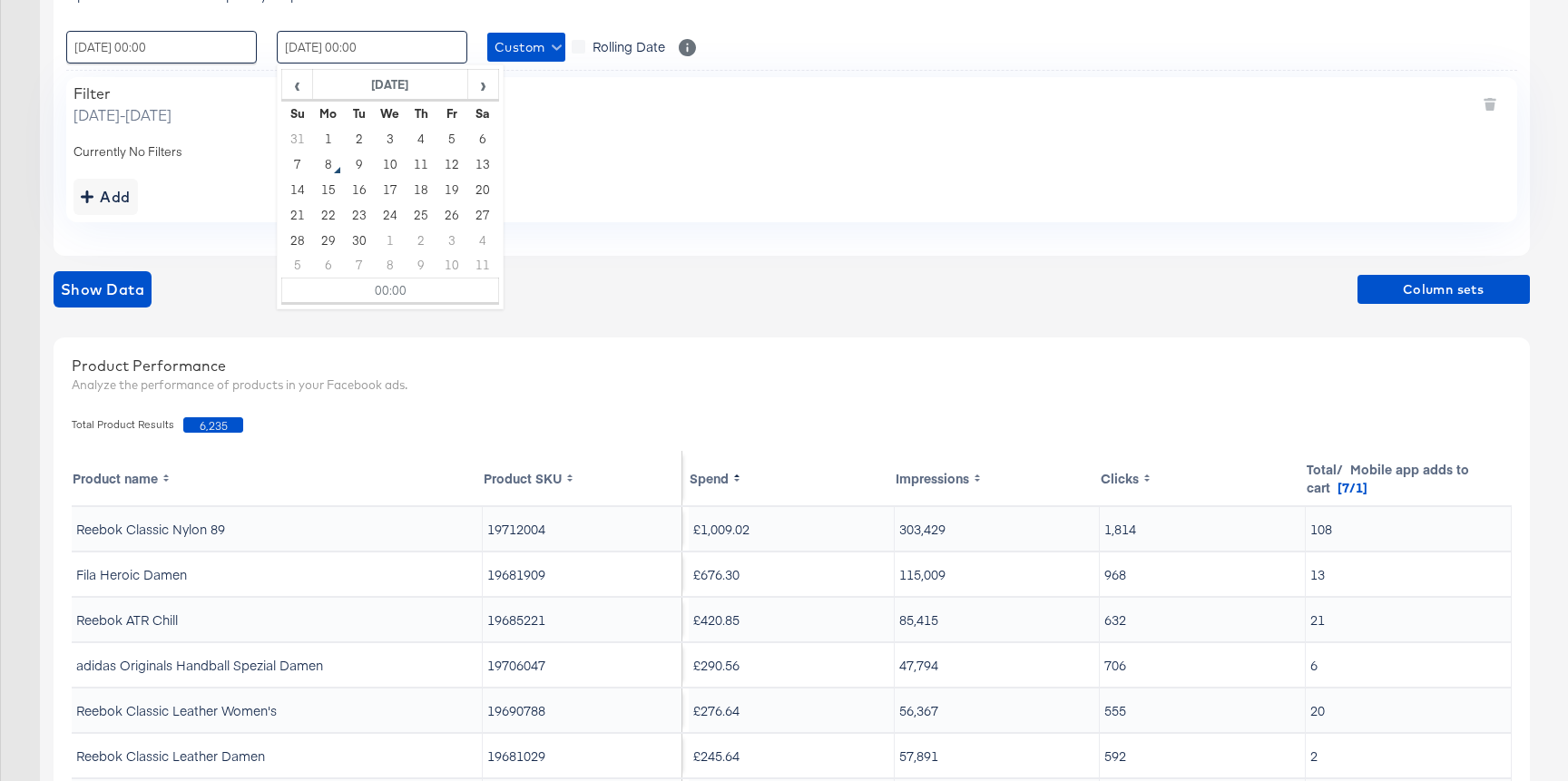
click at [316, 44] on input "07 / September / 2025 00:00" at bounding box center [372, 47] width 190 height 33
click at [444, 136] on td "5" at bounding box center [451, 139] width 31 height 26
type input "05 / September / 2025 00:00"
